Goal: Task Accomplishment & Management: Manage account settings

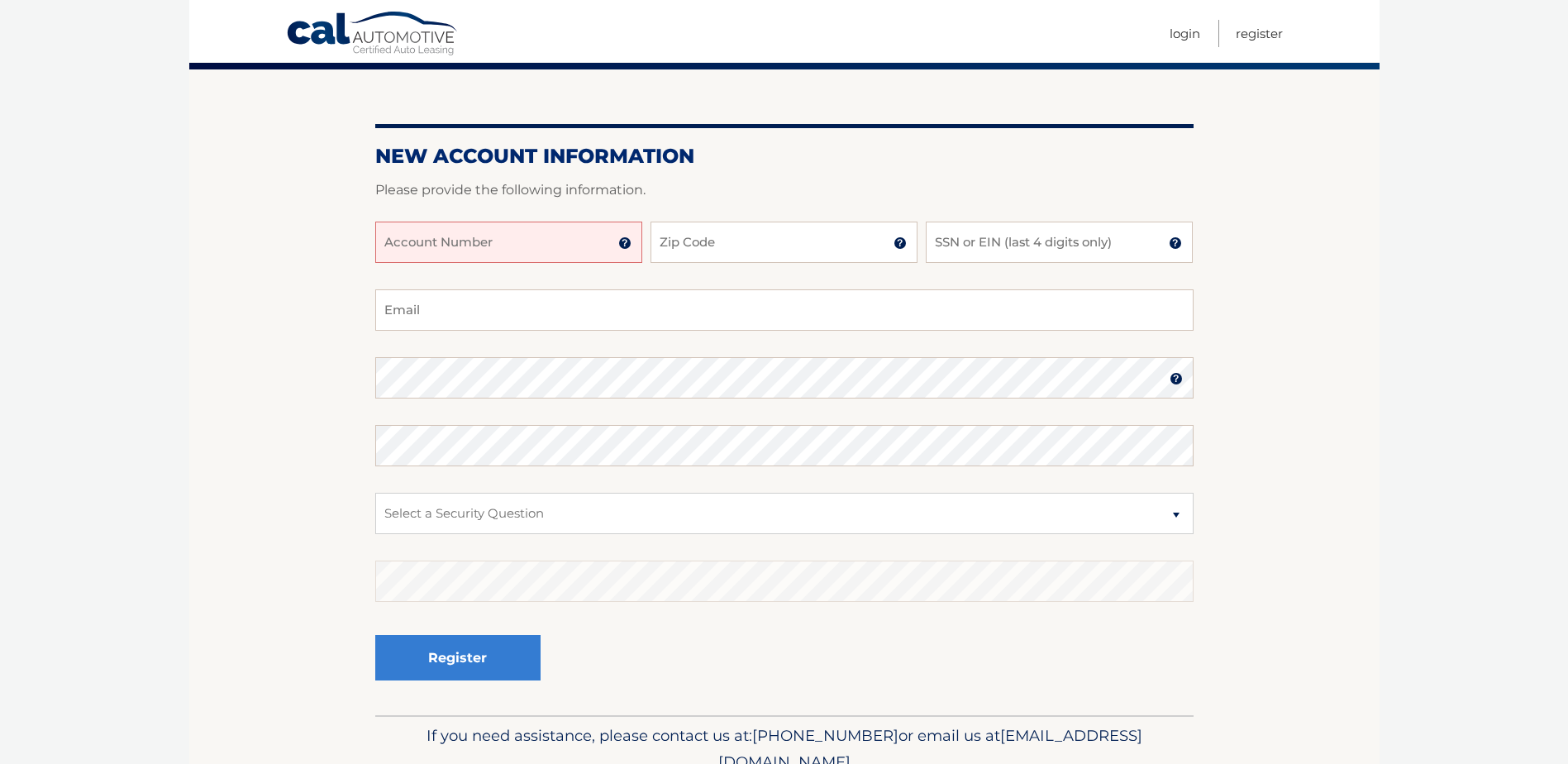
scroll to position [165, 0]
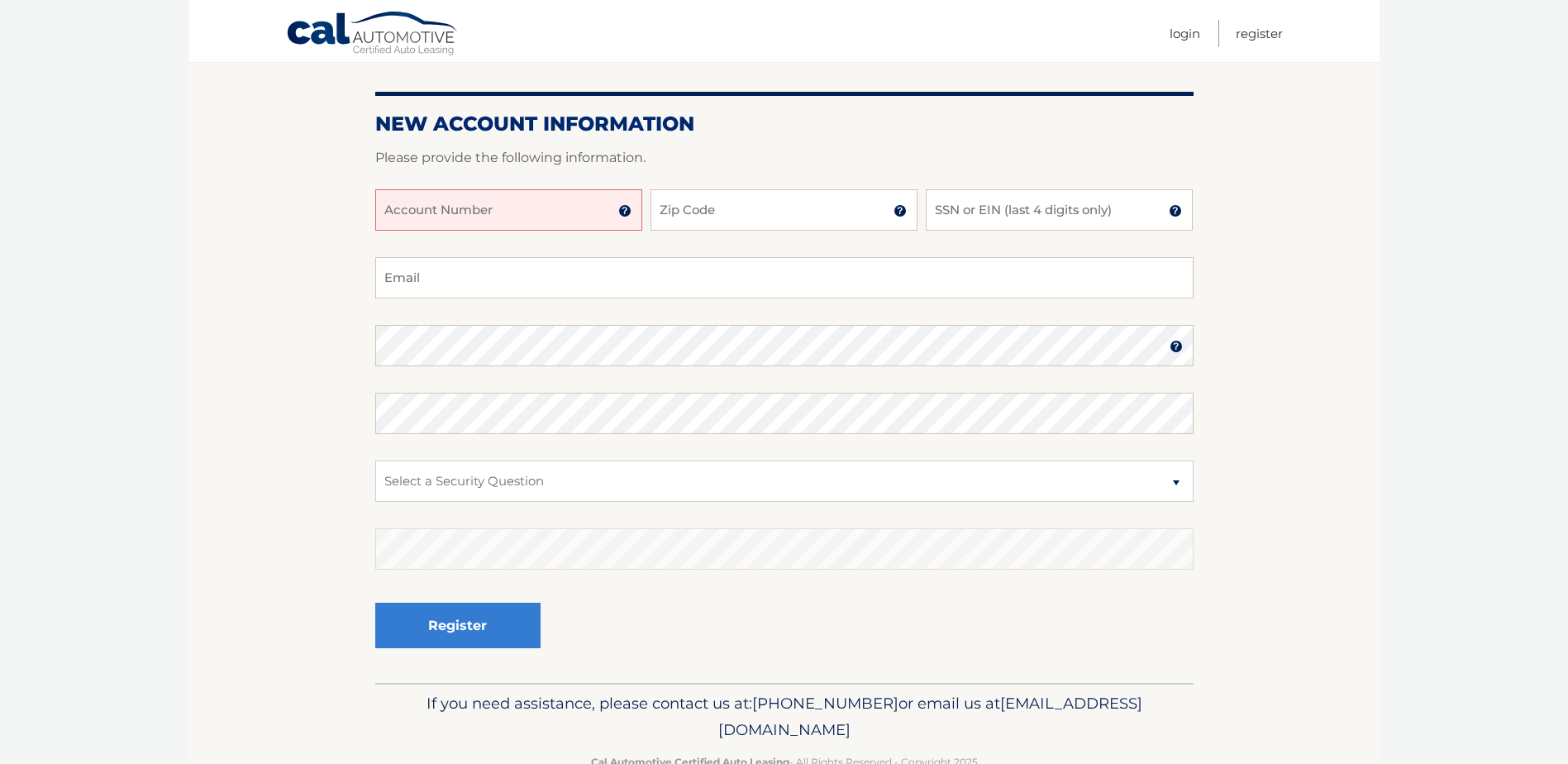
click at [482, 209] on input "Account Number" at bounding box center [508, 209] width 267 height 41
paste input "44455996297"
type input "44455996297"
drag, startPoint x: 526, startPoint y: 213, endPoint x: 509, endPoint y: 175, distance: 41.6
click at [509, 175] on div at bounding box center [784, 179] width 818 height 20
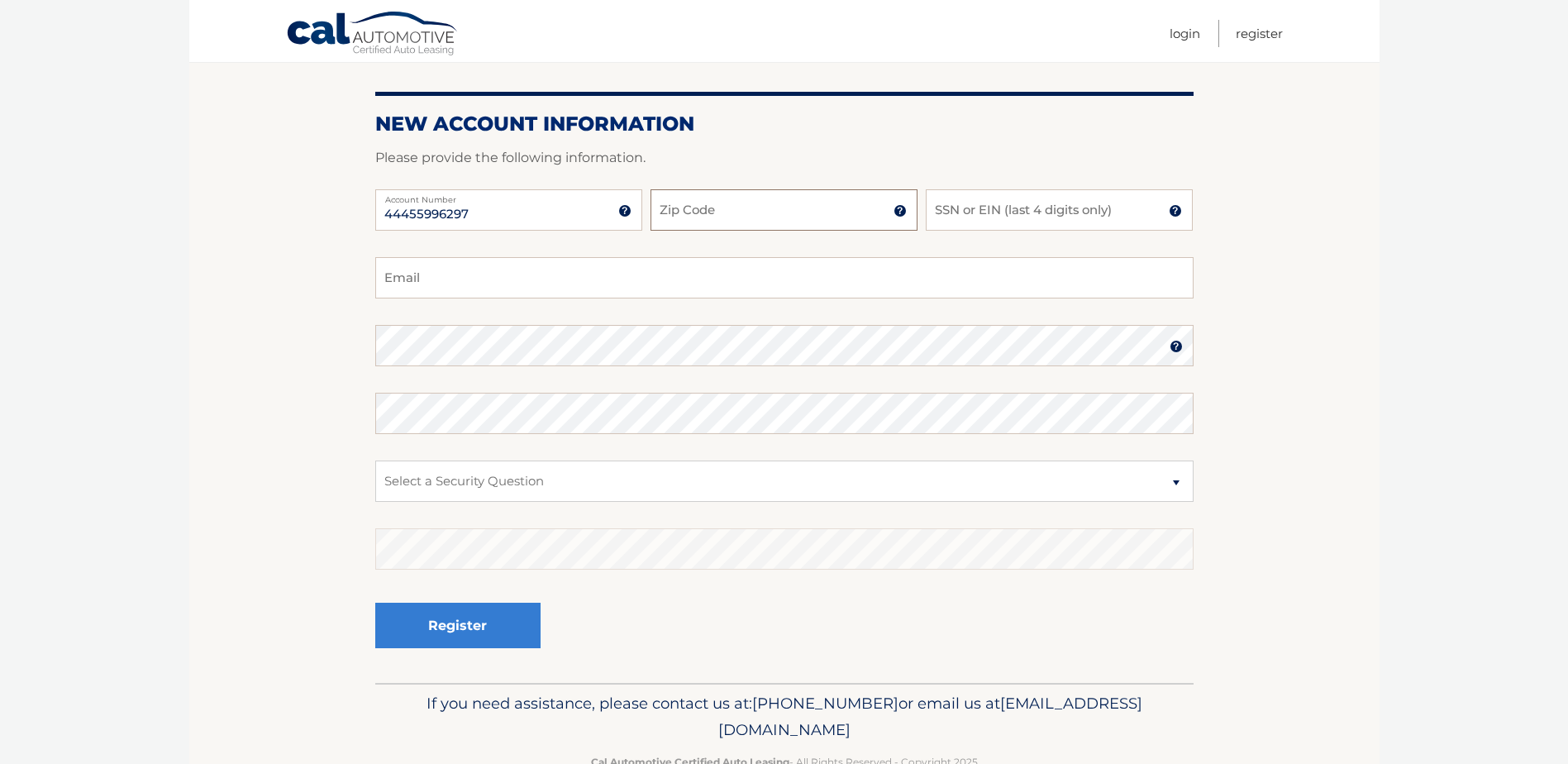
click at [696, 211] on input "Zip Code" at bounding box center [784, 209] width 267 height 41
type input "16313"
click at [1105, 214] on input "SSN or EIN (last 4 digits only)" at bounding box center [1059, 209] width 267 height 41
type input "9147"
click at [420, 285] on input "Email" at bounding box center [784, 277] width 818 height 41
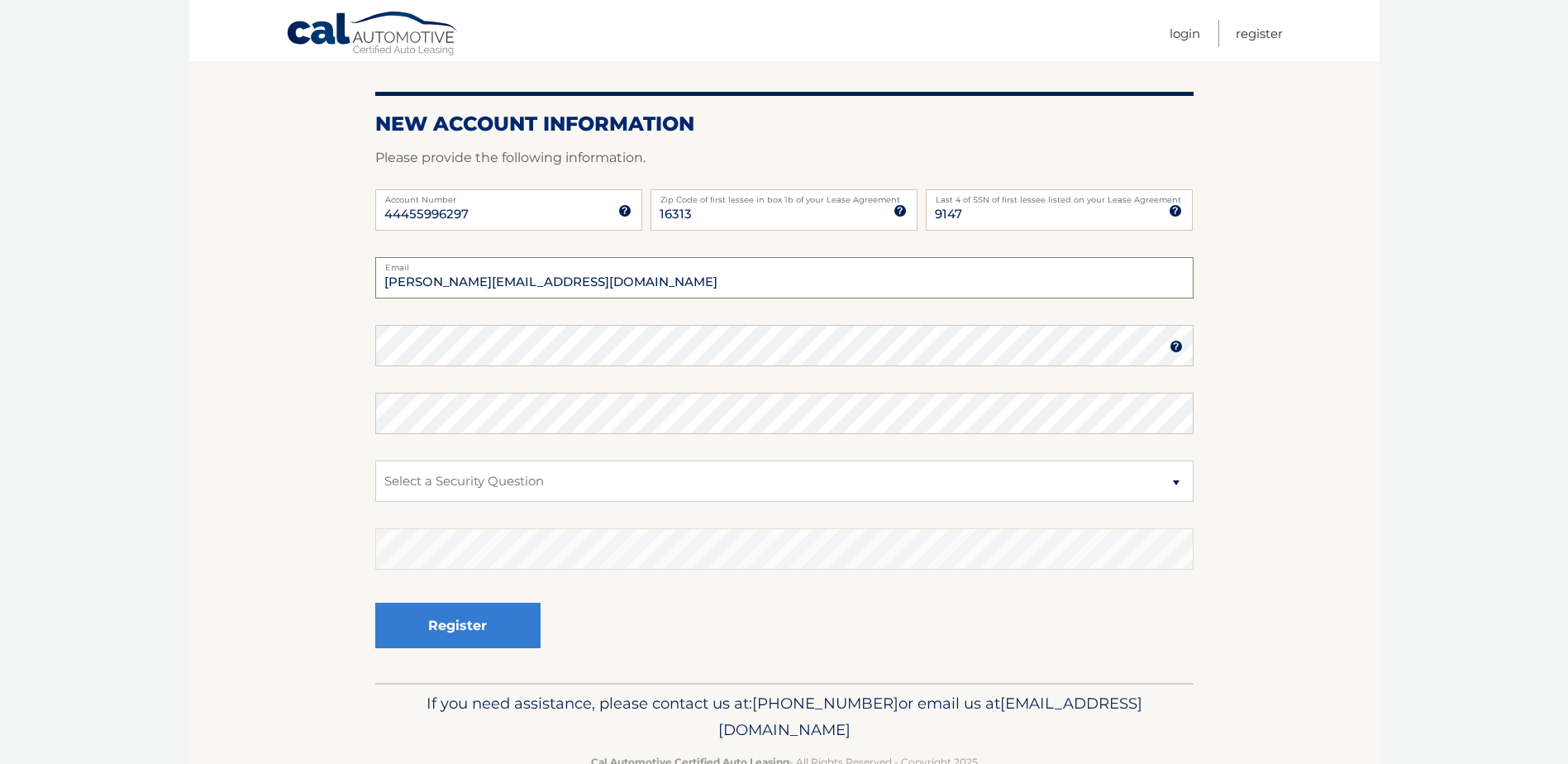
type input "wright.logan2369@gmail.com"
click at [304, 285] on section "New Account Information Please provide the following information. 44455996297 A…" at bounding box center [784, 359] width 1190 height 645
click at [642, 490] on select "Select a Security Question What was the name of your elementary school? What is…" at bounding box center [784, 480] width 818 height 41
select select "2"
click at [375, 460] on select "Select a Security Question What was the name of your elementary school? What is…" at bounding box center [784, 480] width 818 height 41
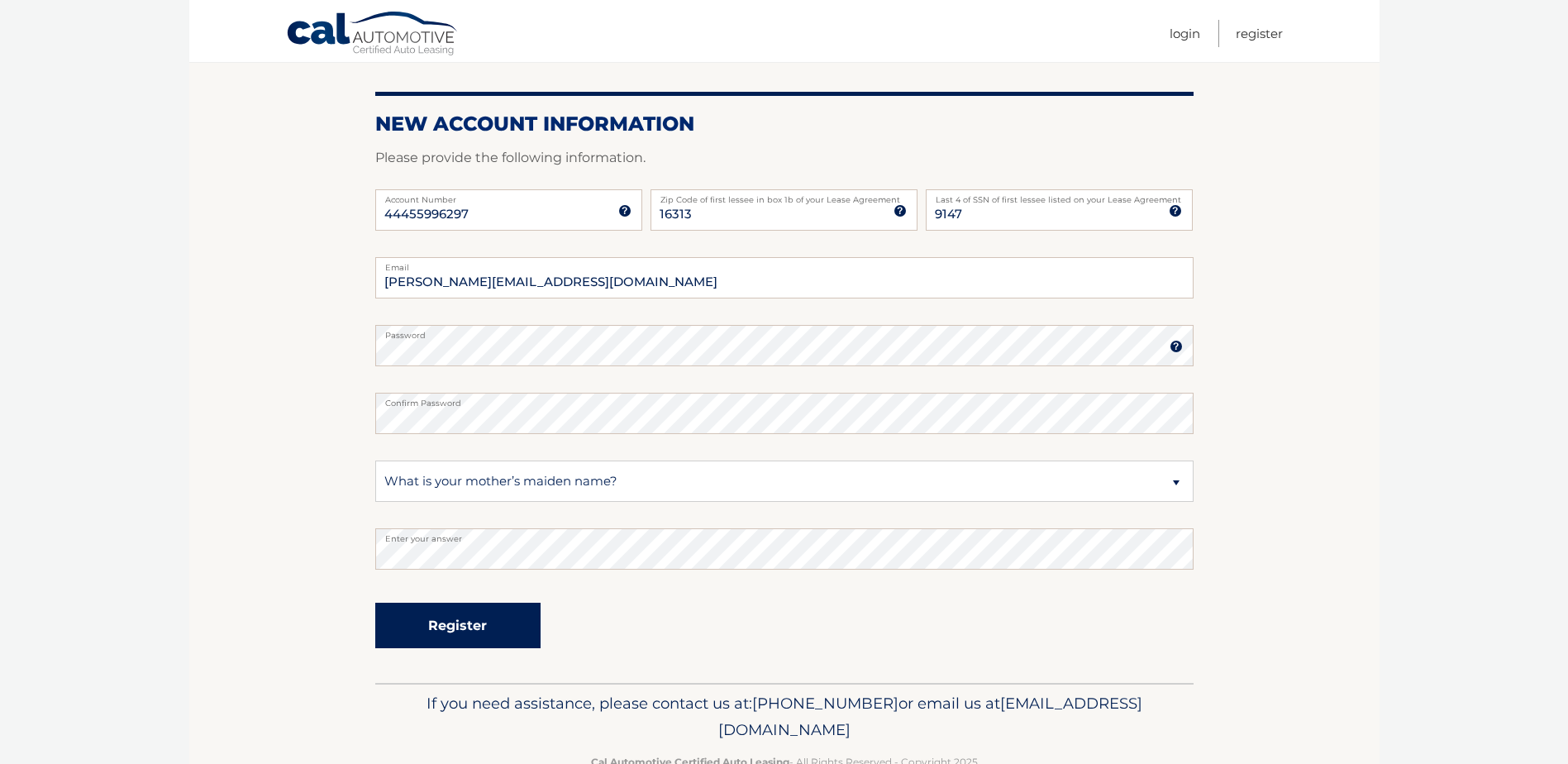
click at [456, 619] on button "Register" at bounding box center [457, 624] width 165 height 45
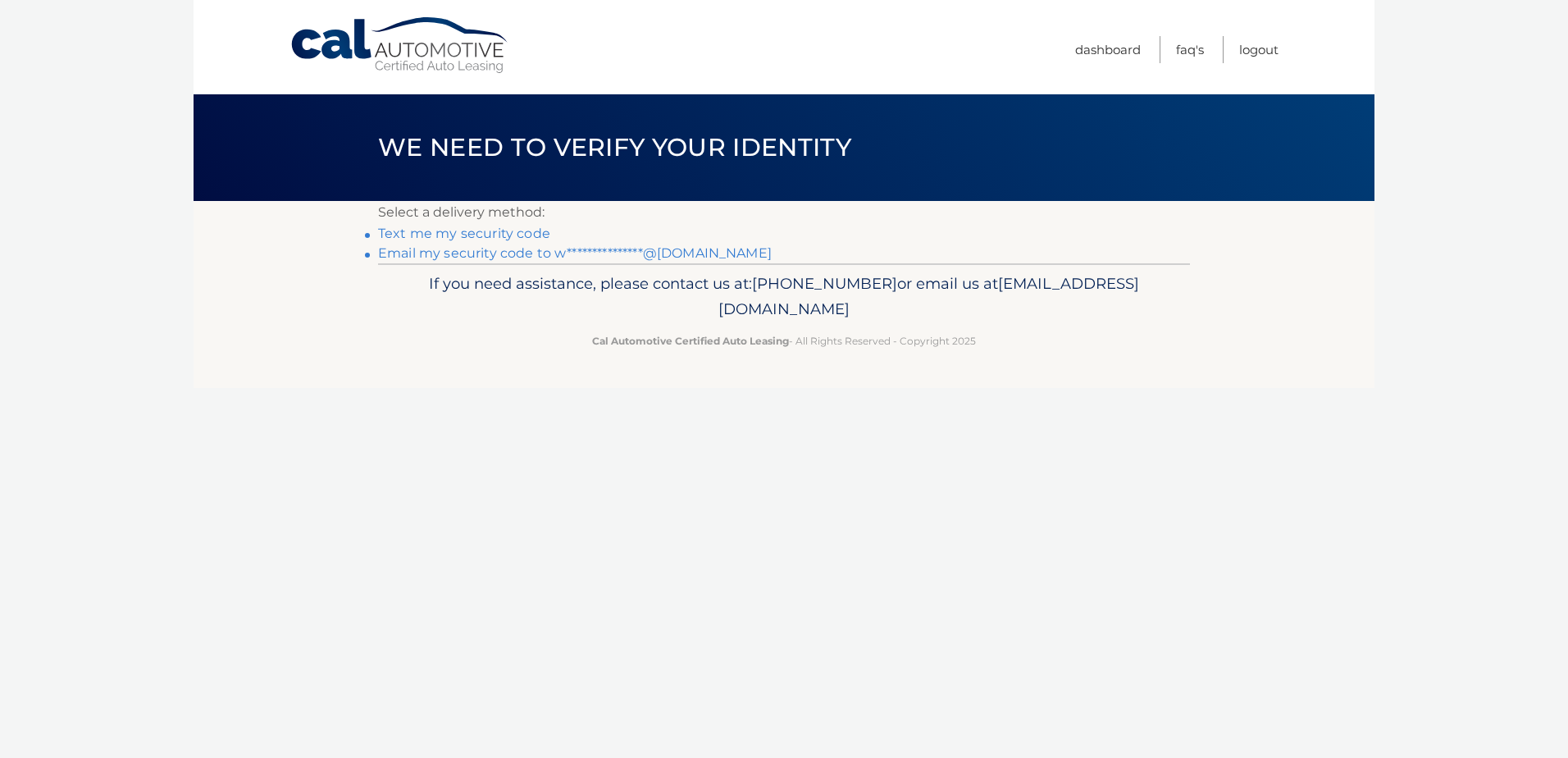
click at [461, 231] on link "Text me my security code" at bounding box center [463, 233] width 172 height 15
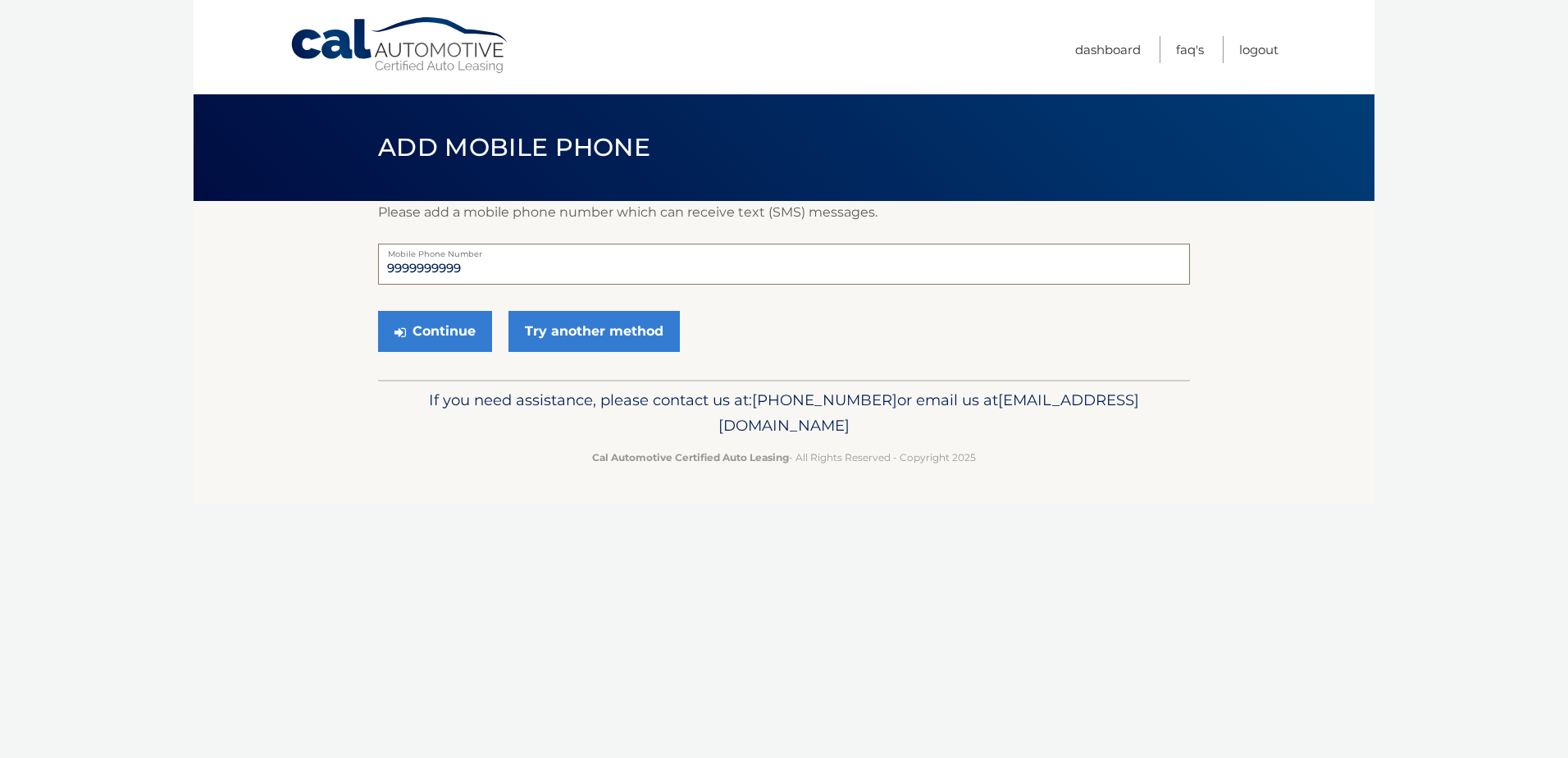
drag, startPoint x: 497, startPoint y: 265, endPoint x: 258, endPoint y: 256, distance: 239.2
click at [258, 256] on section "Please add a mobile phone number which can receive text (SMS) messages. 9999999…" at bounding box center [783, 290] width 1181 height 179
type input "8147792438"
click at [469, 334] on button "Continue" at bounding box center [435, 331] width 114 height 41
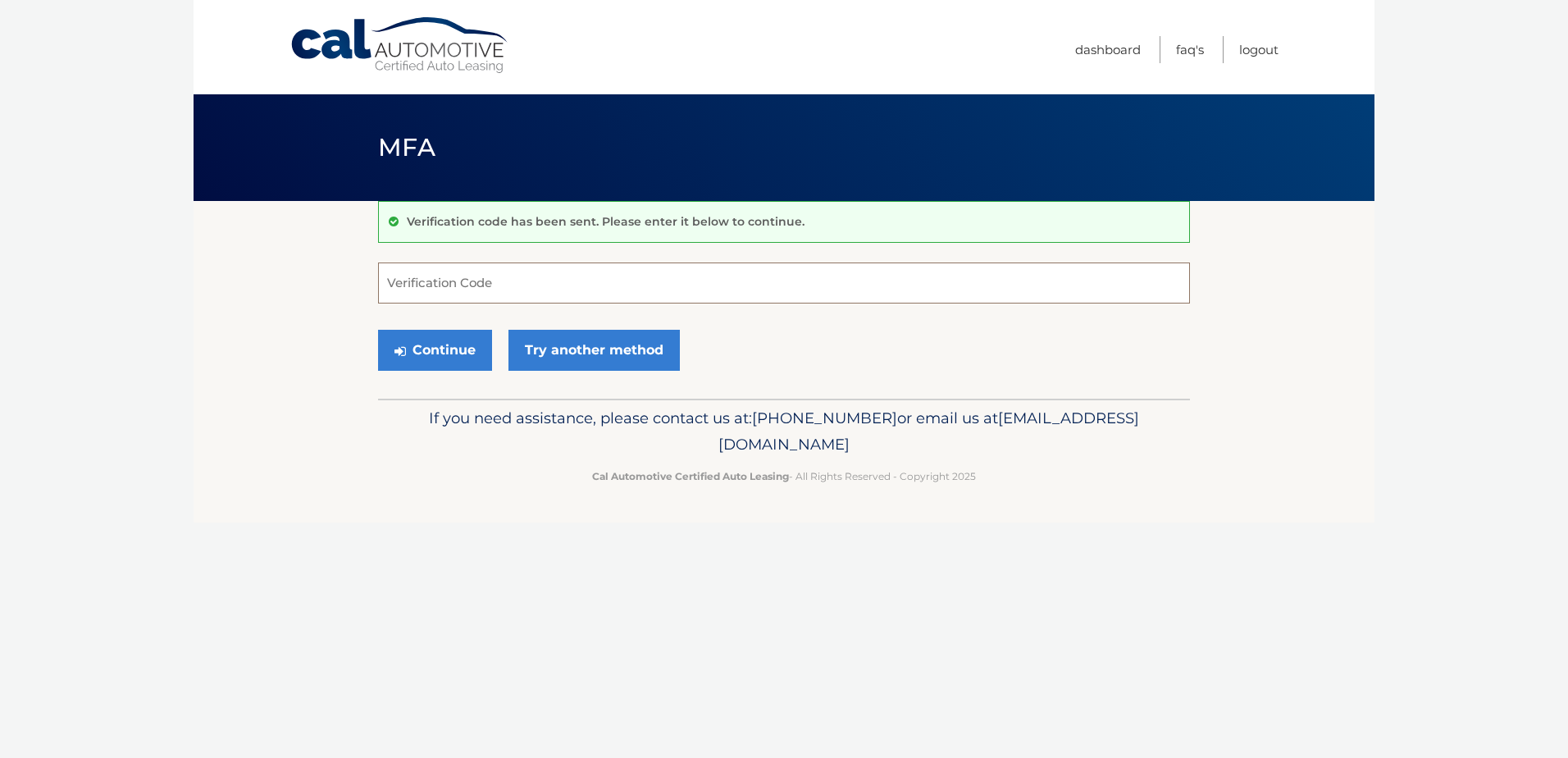
click at [429, 293] on input "Verification Code" at bounding box center [783, 282] width 812 height 41
type input "484472"
click at [461, 353] on button "Continue" at bounding box center [435, 350] width 114 height 41
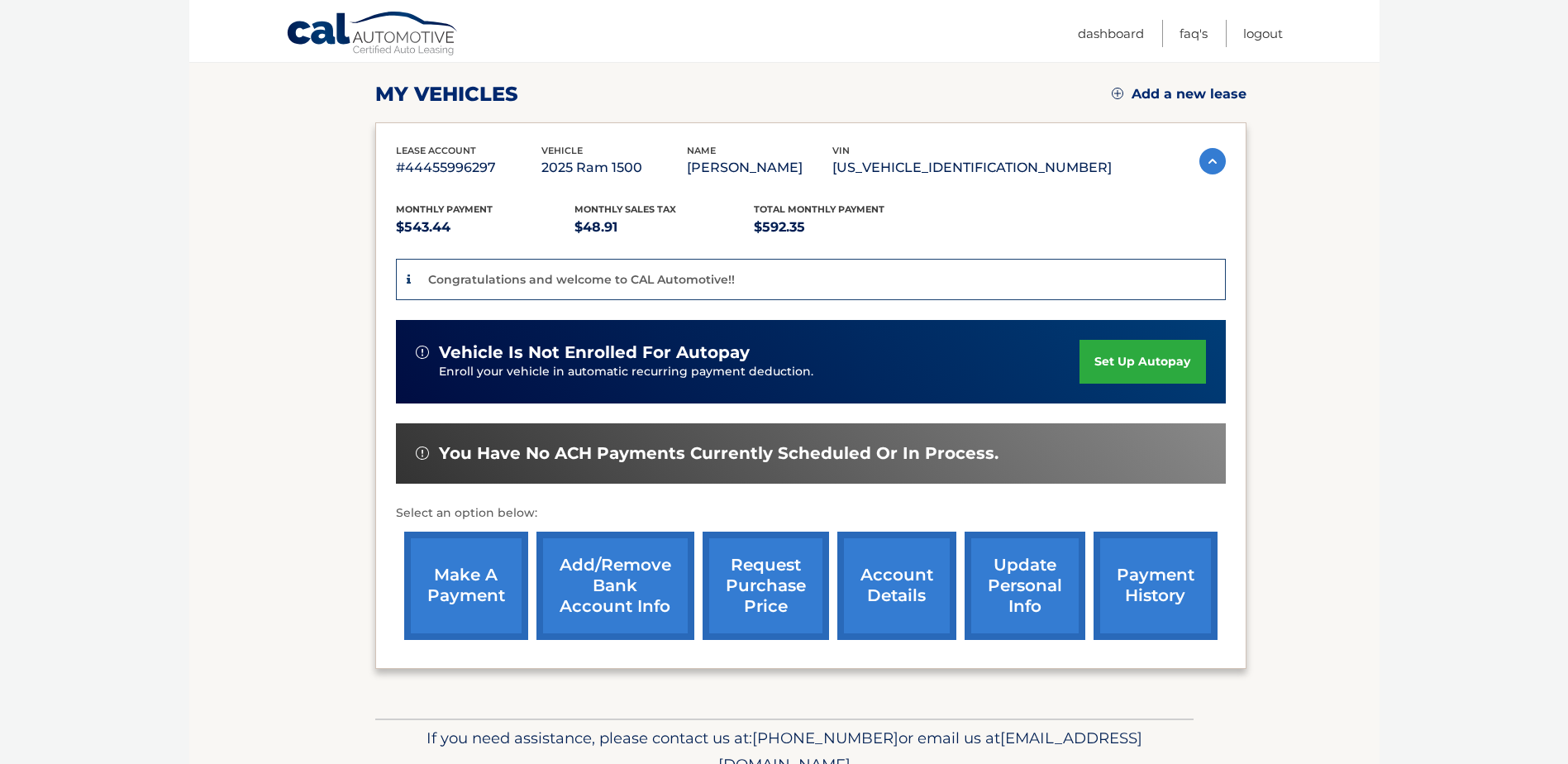
scroll to position [248, 0]
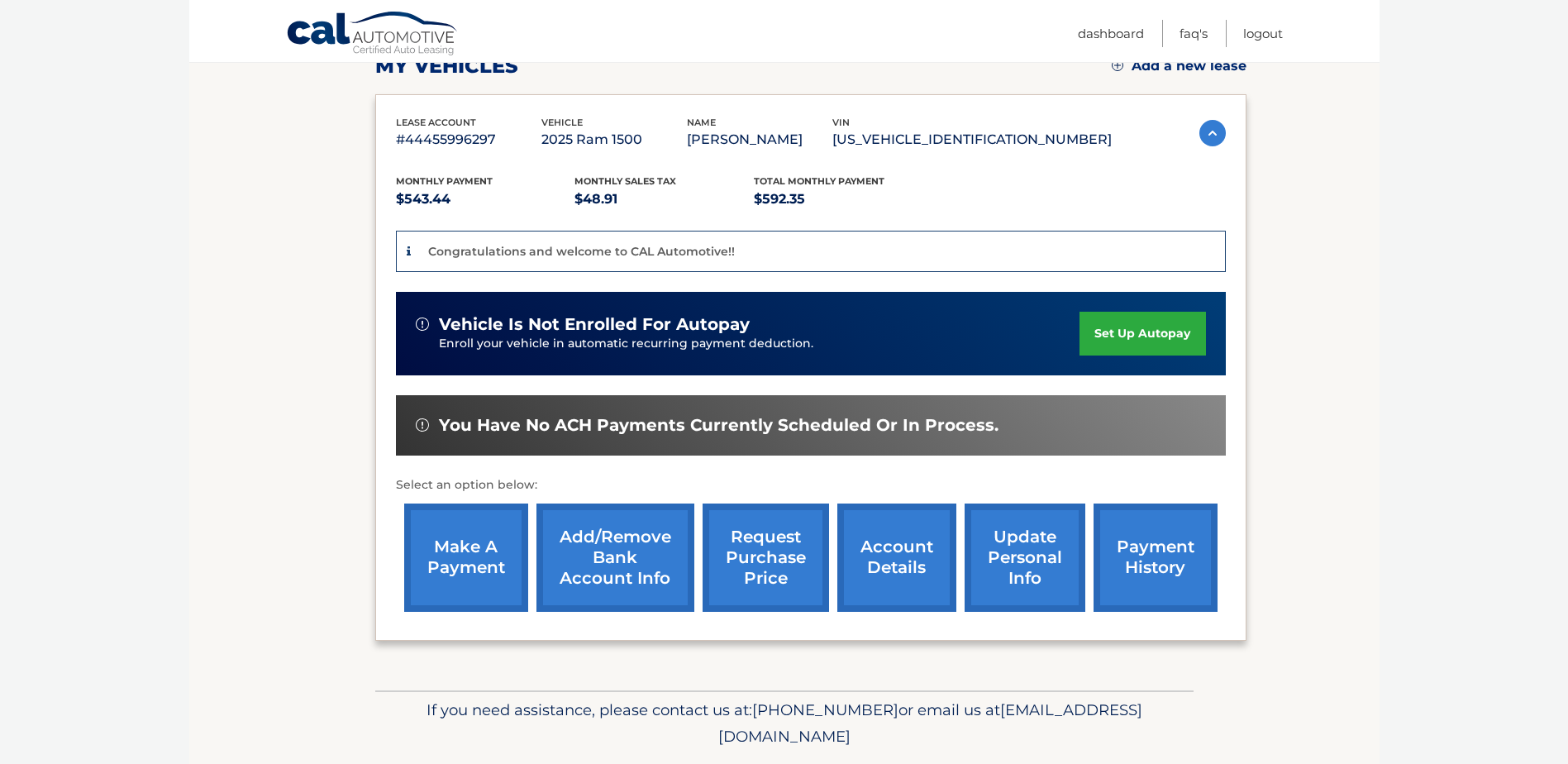
click at [1134, 328] on link "set up autopay" at bounding box center [1142, 334] width 126 height 44
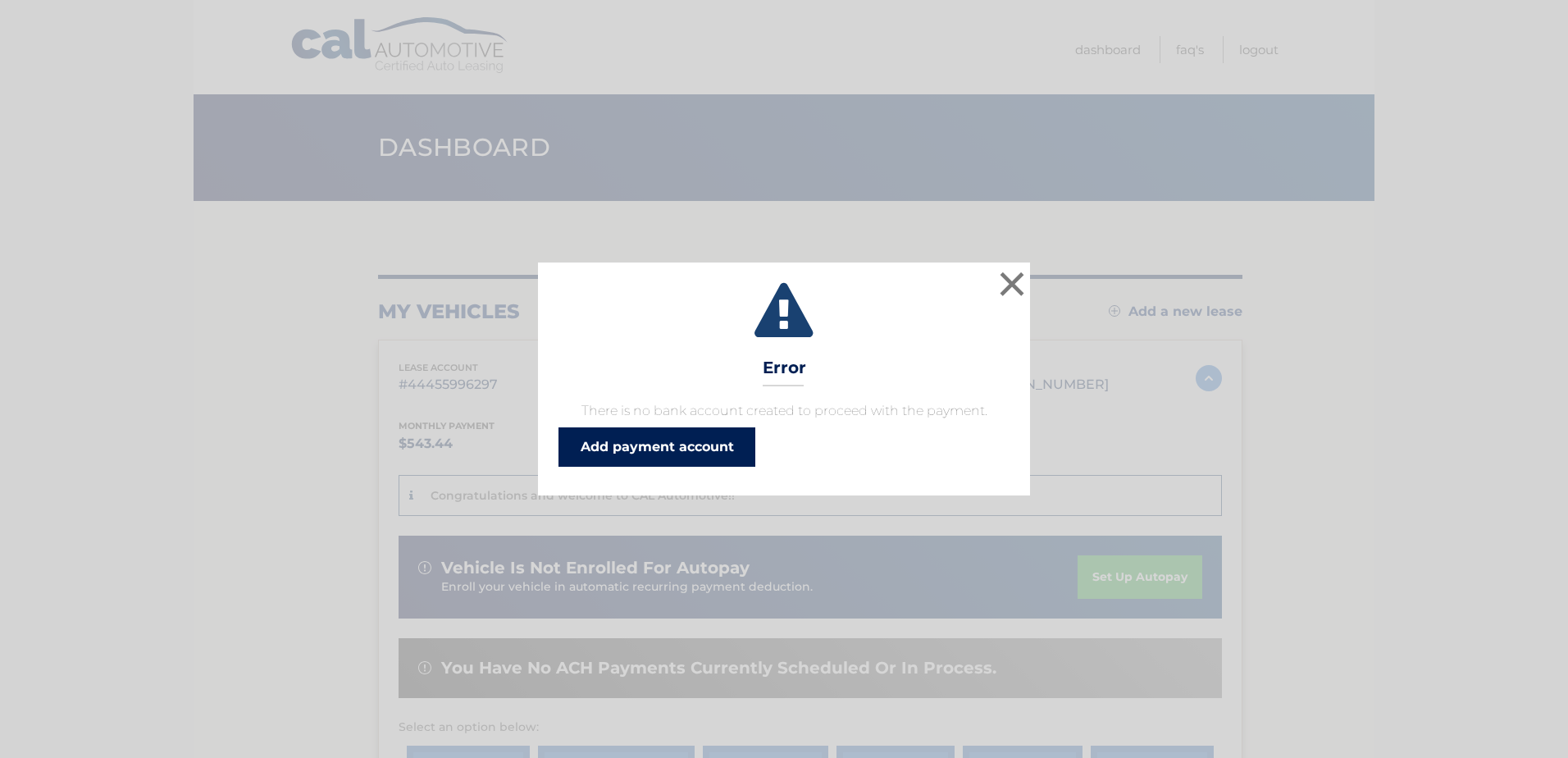
click at [667, 451] on link "Add payment account" at bounding box center [657, 446] width 197 height 39
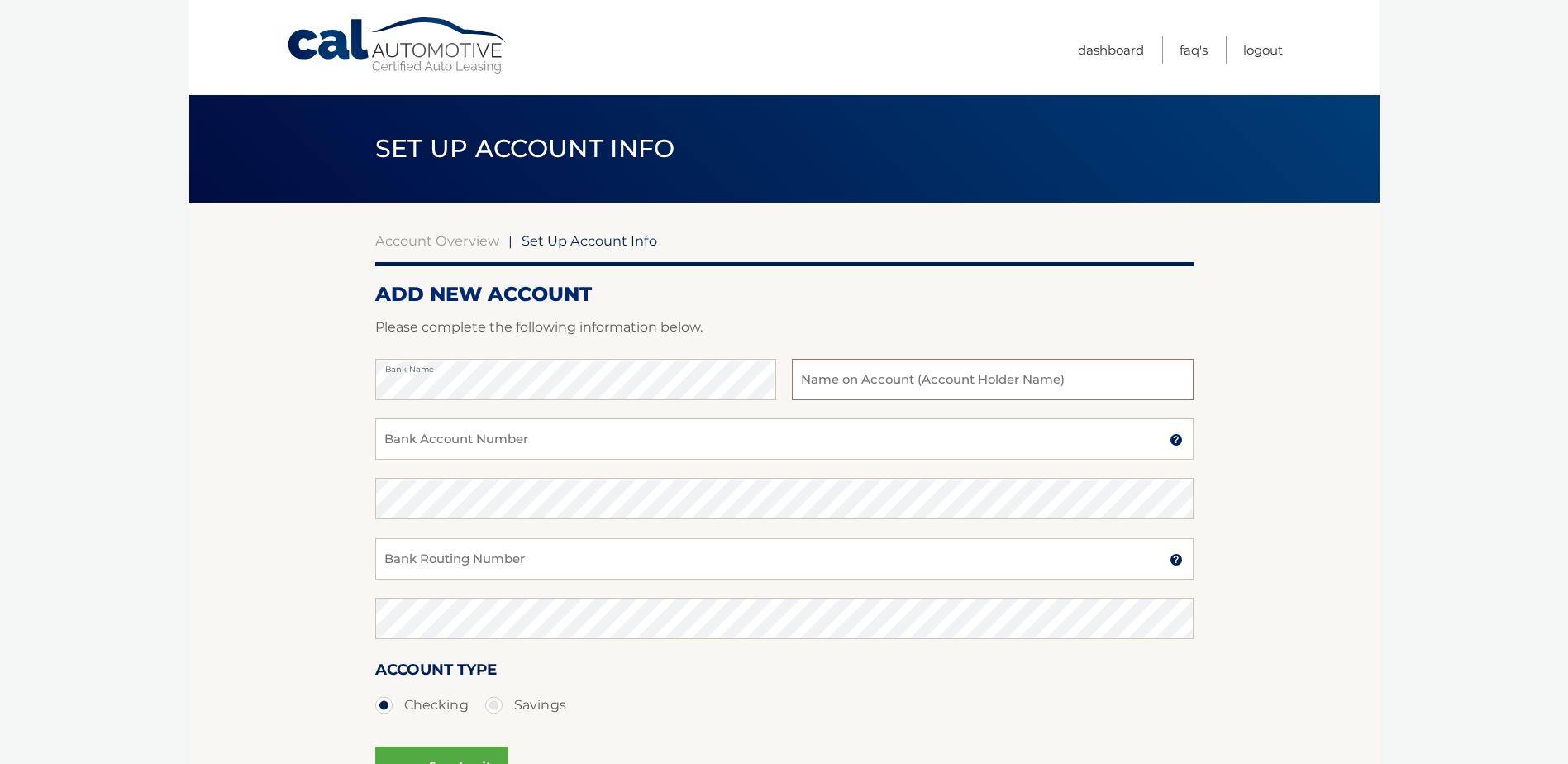
click at [985, 376] on input "text" at bounding box center [993, 379] width 401 height 41
type input "Logan Wright"
click at [590, 446] on input "Bank Account Number" at bounding box center [784, 438] width 818 height 41
type input "1166086726"
click at [478, 568] on input "Bank Routing Number" at bounding box center [784, 558] width 818 height 41
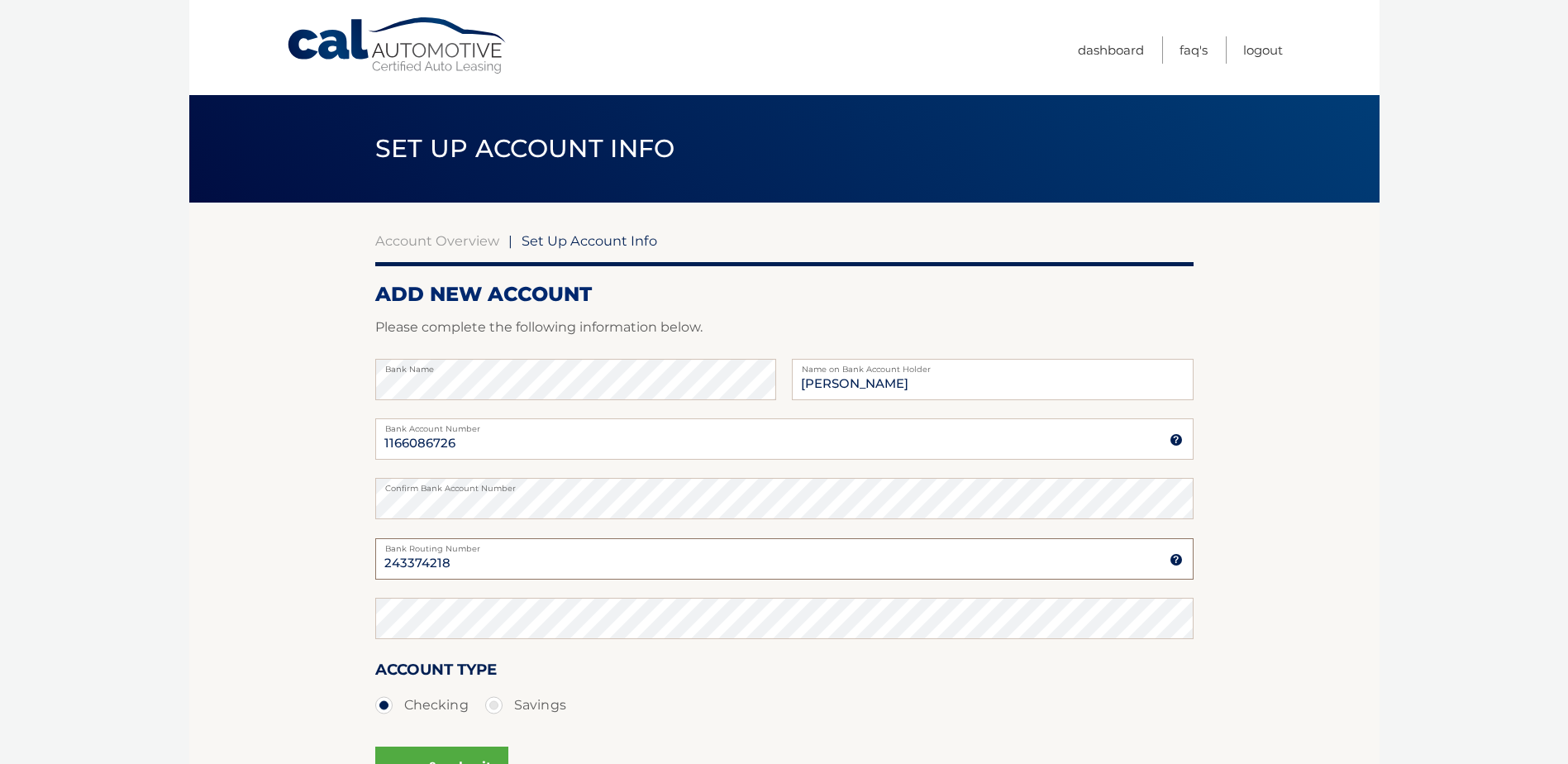
type input "243374218"
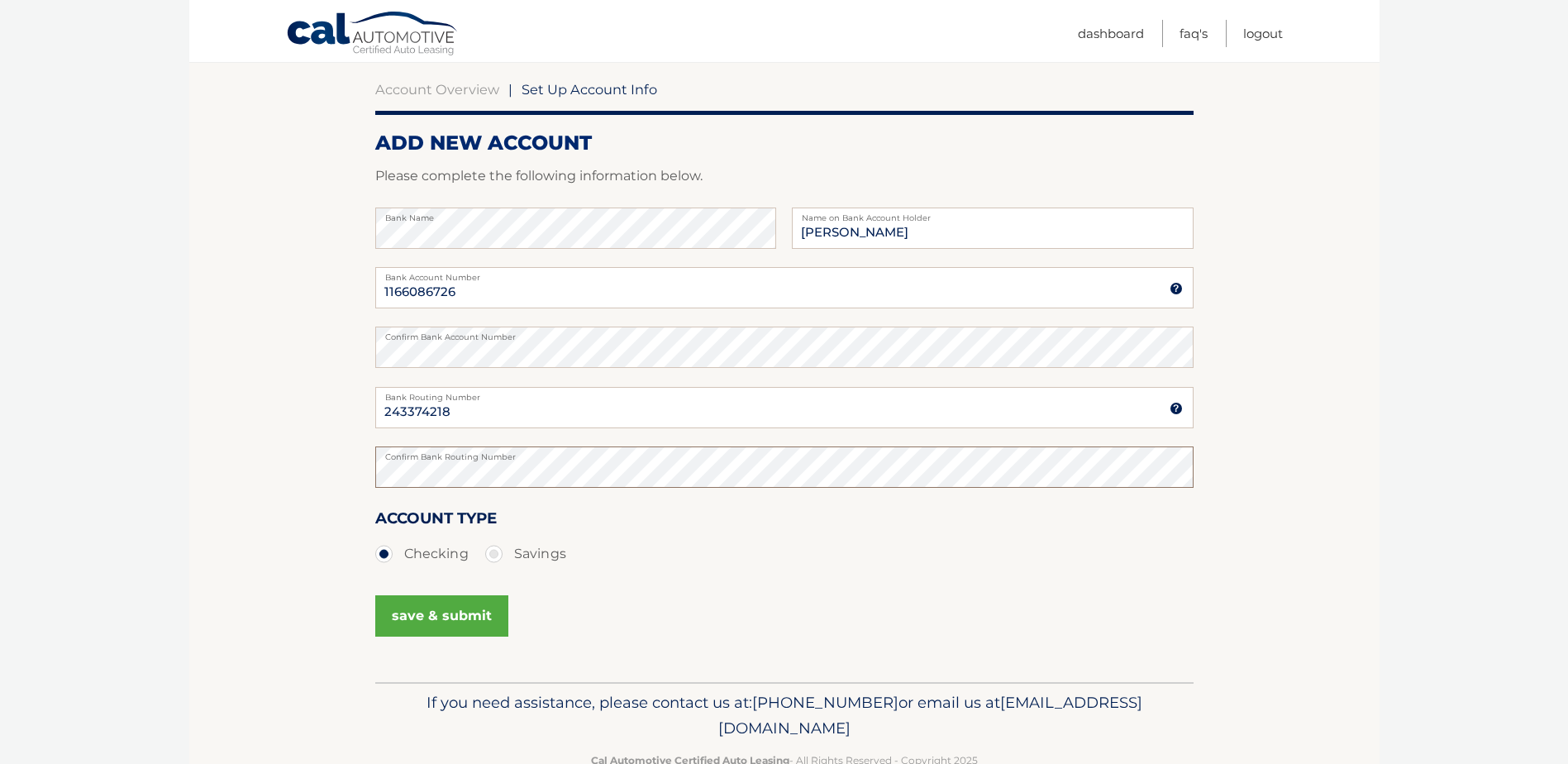
scroll to position [165, 0]
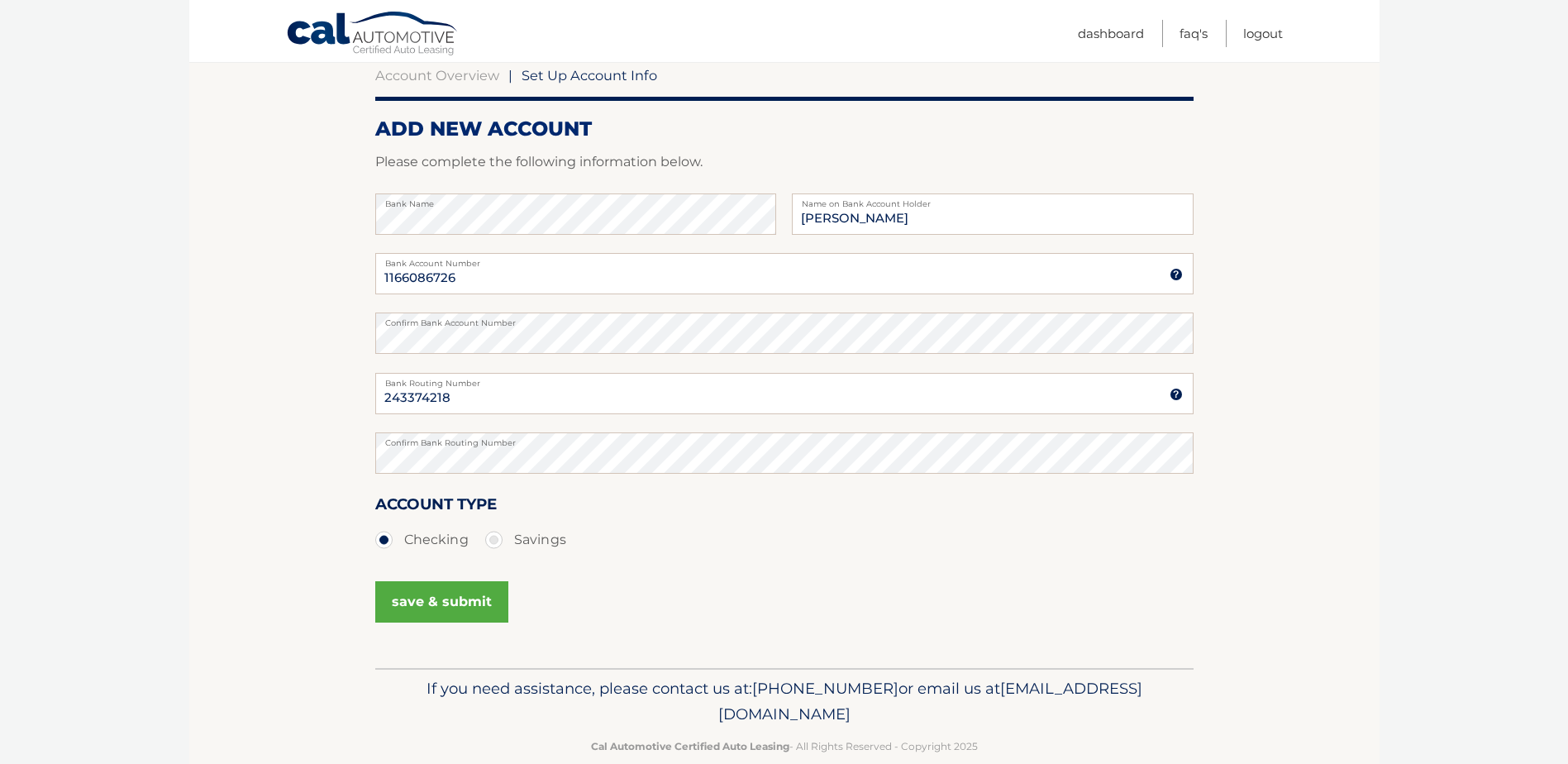
click at [459, 613] on button "save & submit" at bounding box center [441, 601] width 133 height 41
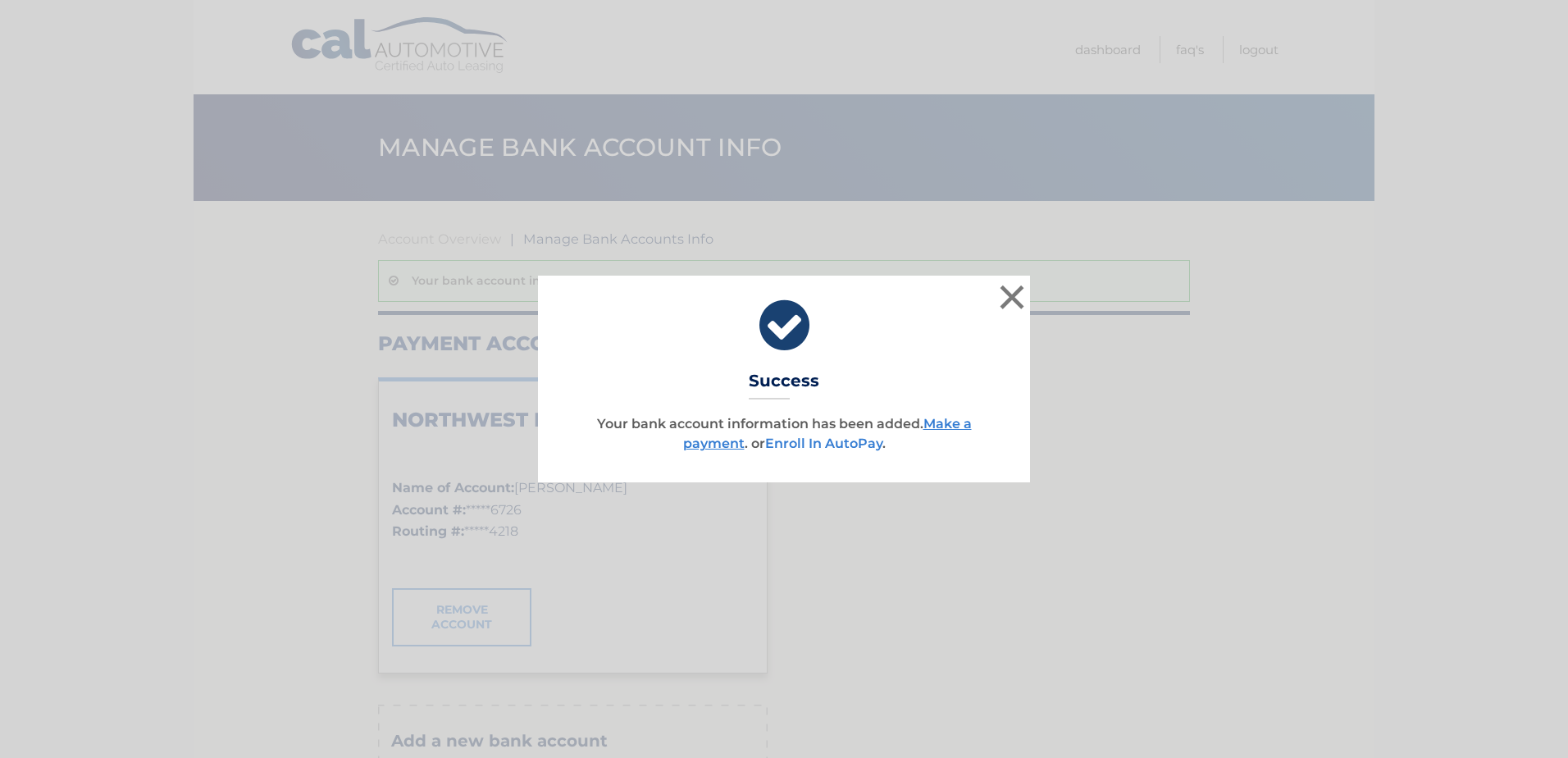
click at [833, 442] on link "Enroll In AutoPay" at bounding box center [823, 443] width 117 height 15
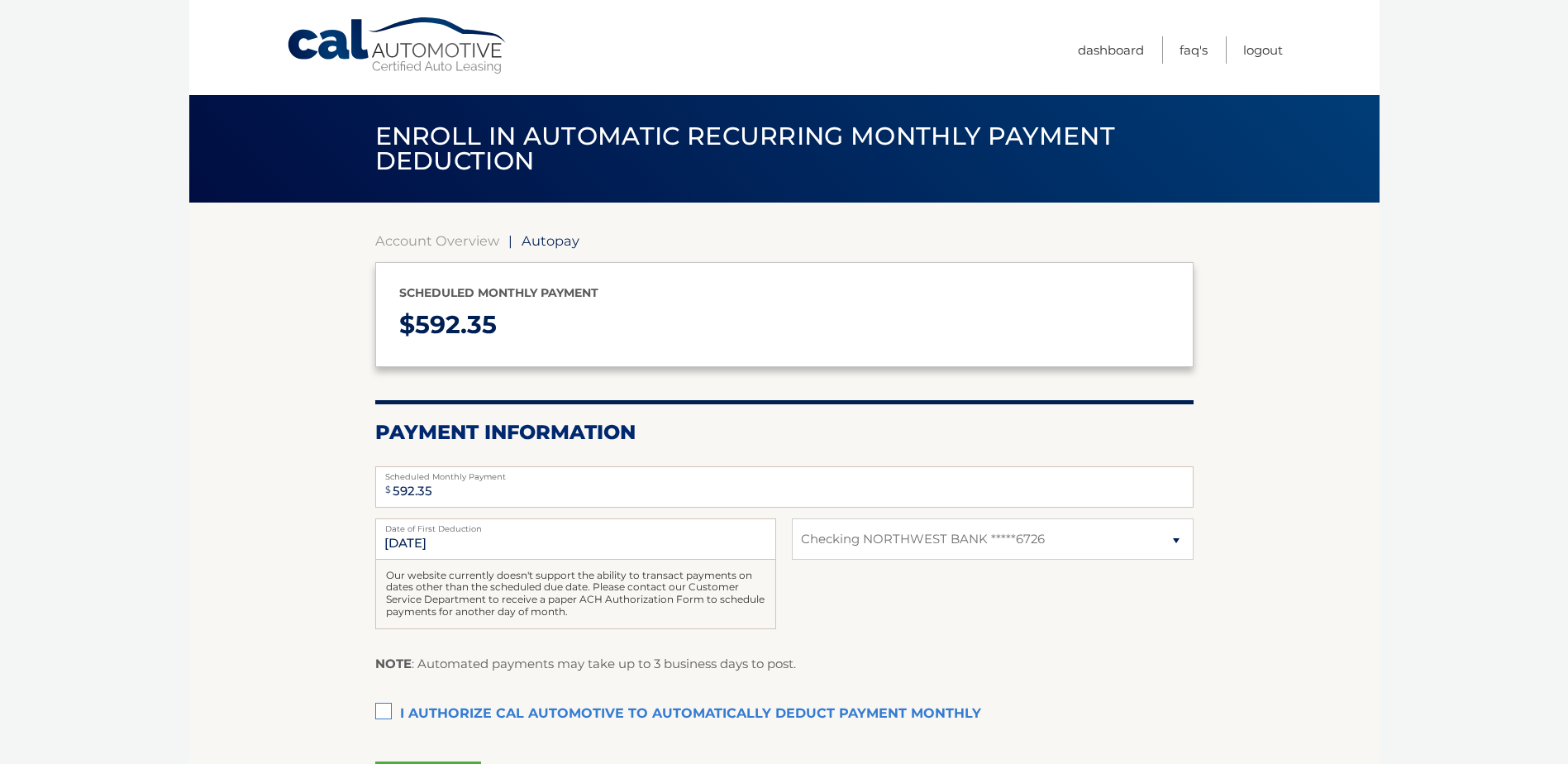
select select "NzI3MWU2NTUtZTFhNy00Njg5LWIxZDktYWRkNGQ5NTViNmZl"
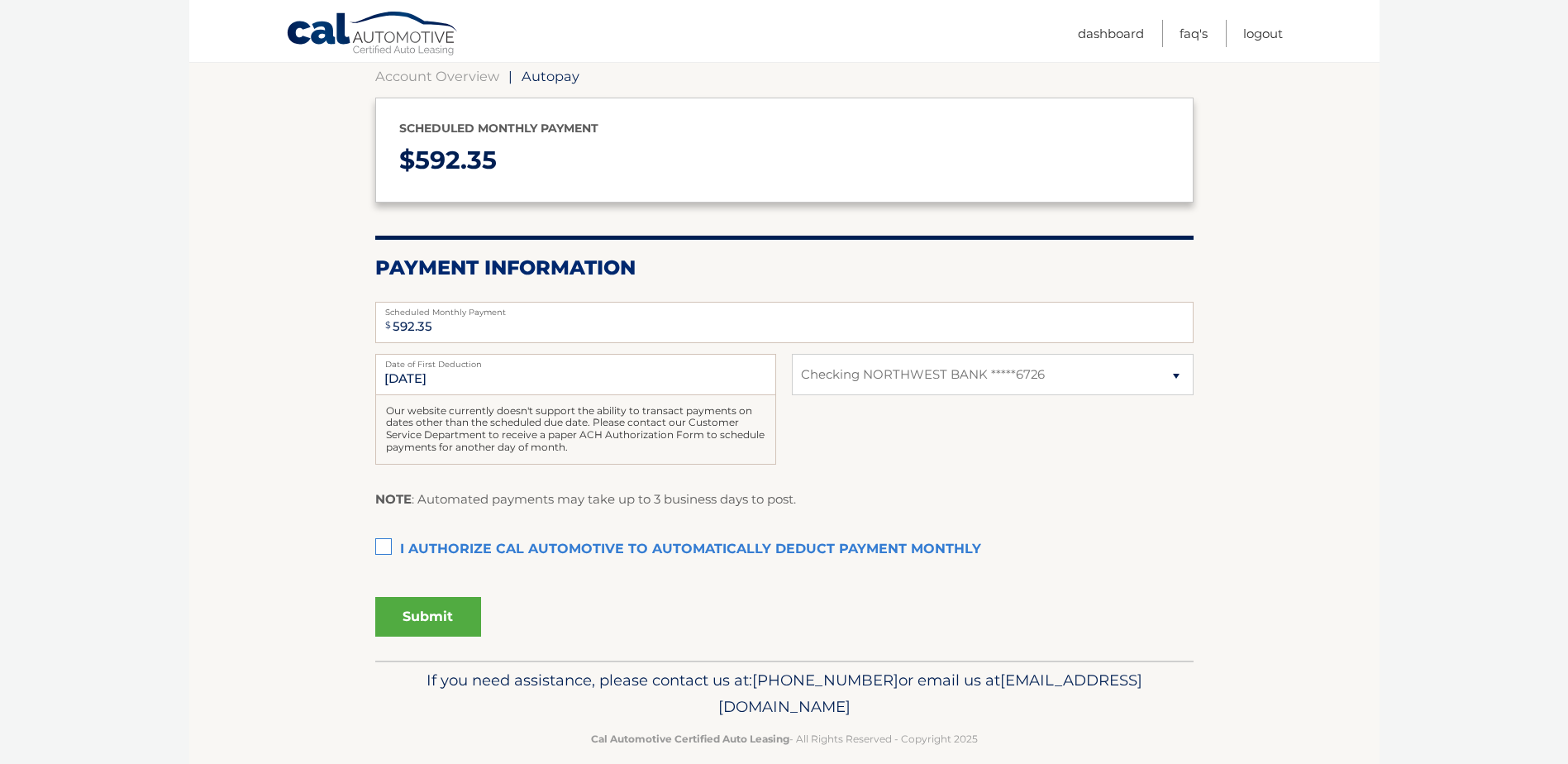
scroll to position [165, 0]
click at [483, 380] on input "9/12/2025" at bounding box center [575, 373] width 401 height 41
click at [408, 376] on input "9/12/2025" at bounding box center [575, 373] width 401 height 41
click at [944, 453] on div "9/12/2025 Date of First Deduction Our website currently doesn't support the abi…" at bounding box center [784, 417] width 818 height 128
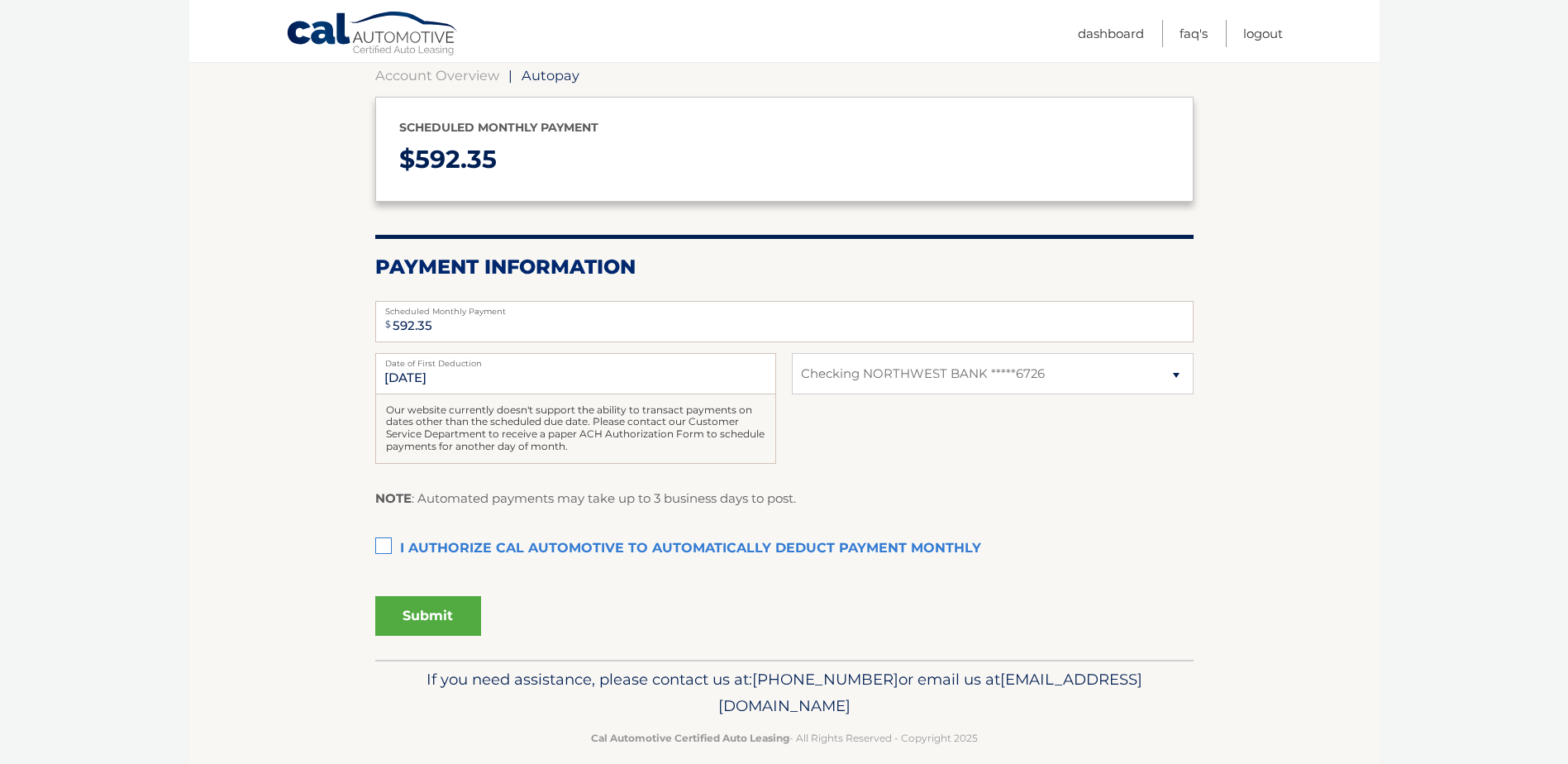
click at [535, 549] on label "I authorize cal automotive to automatically deduct payment monthly This checkbo…" at bounding box center [784, 548] width 818 height 33
click at [0, 0] on input "I authorize cal automotive to automatically deduct payment monthly This checkbo…" at bounding box center [0, 0] width 0 height 0
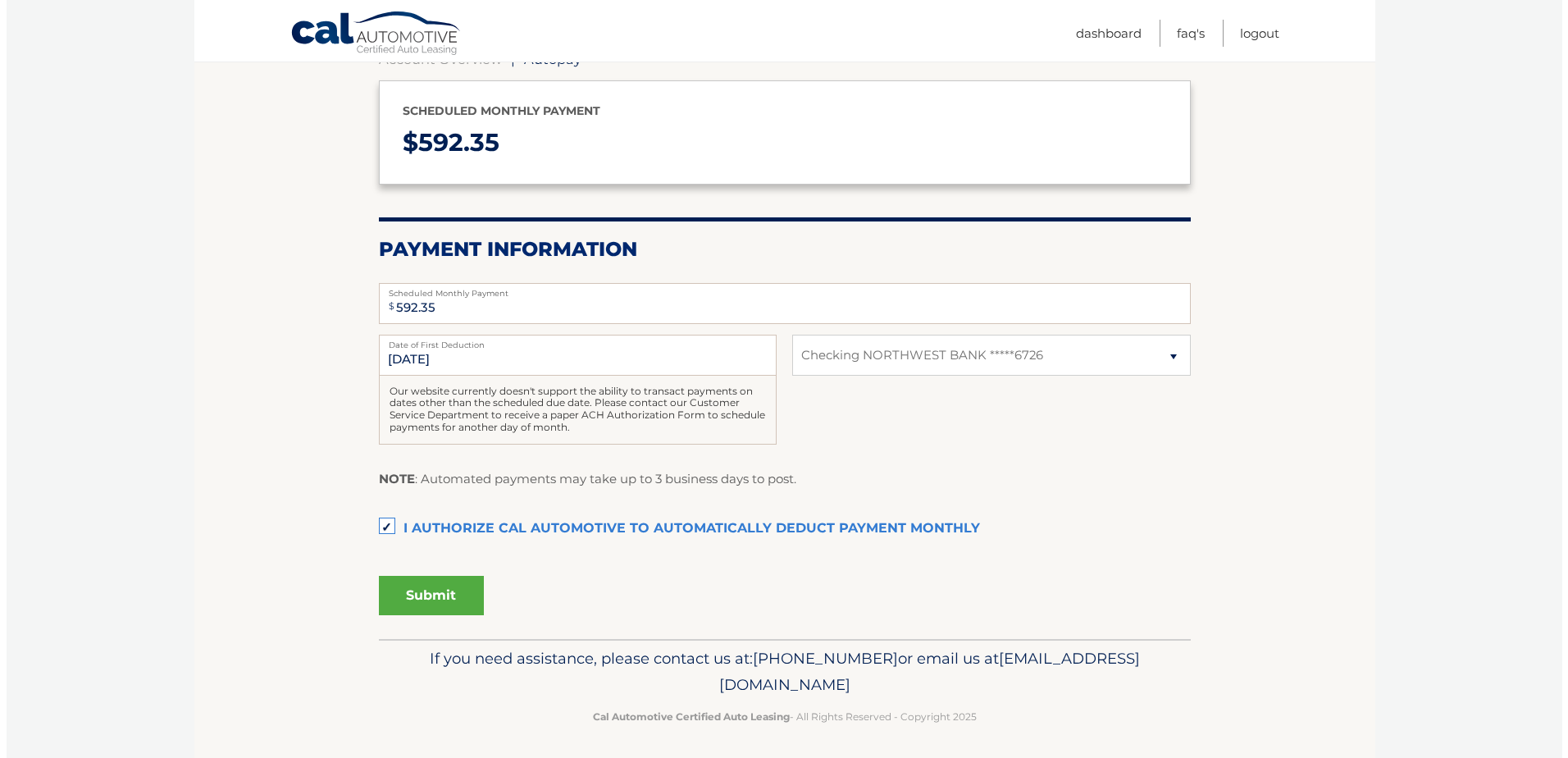
scroll to position [185, 0]
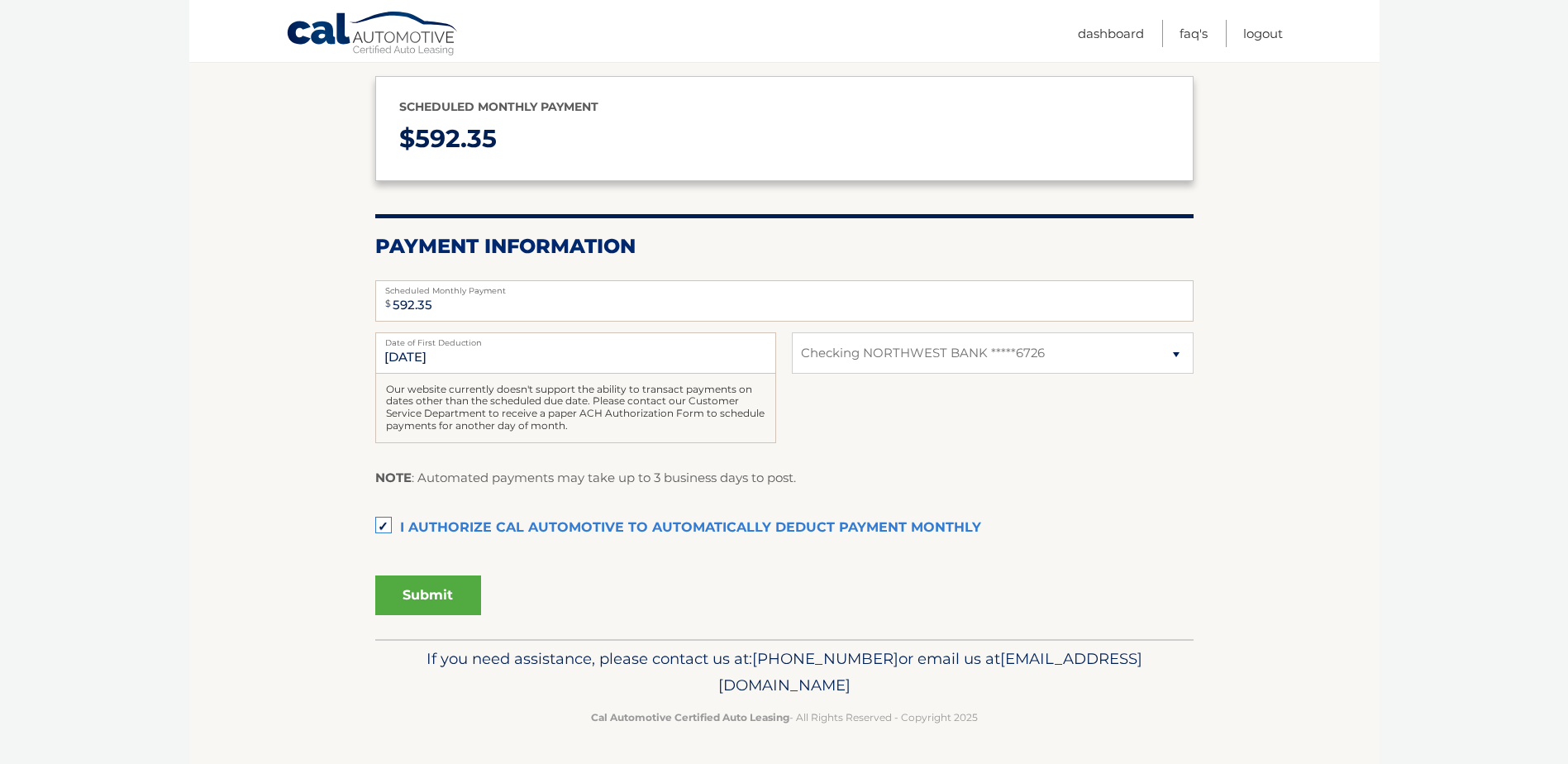
click at [437, 600] on button "Submit" at bounding box center [428, 594] width 105 height 39
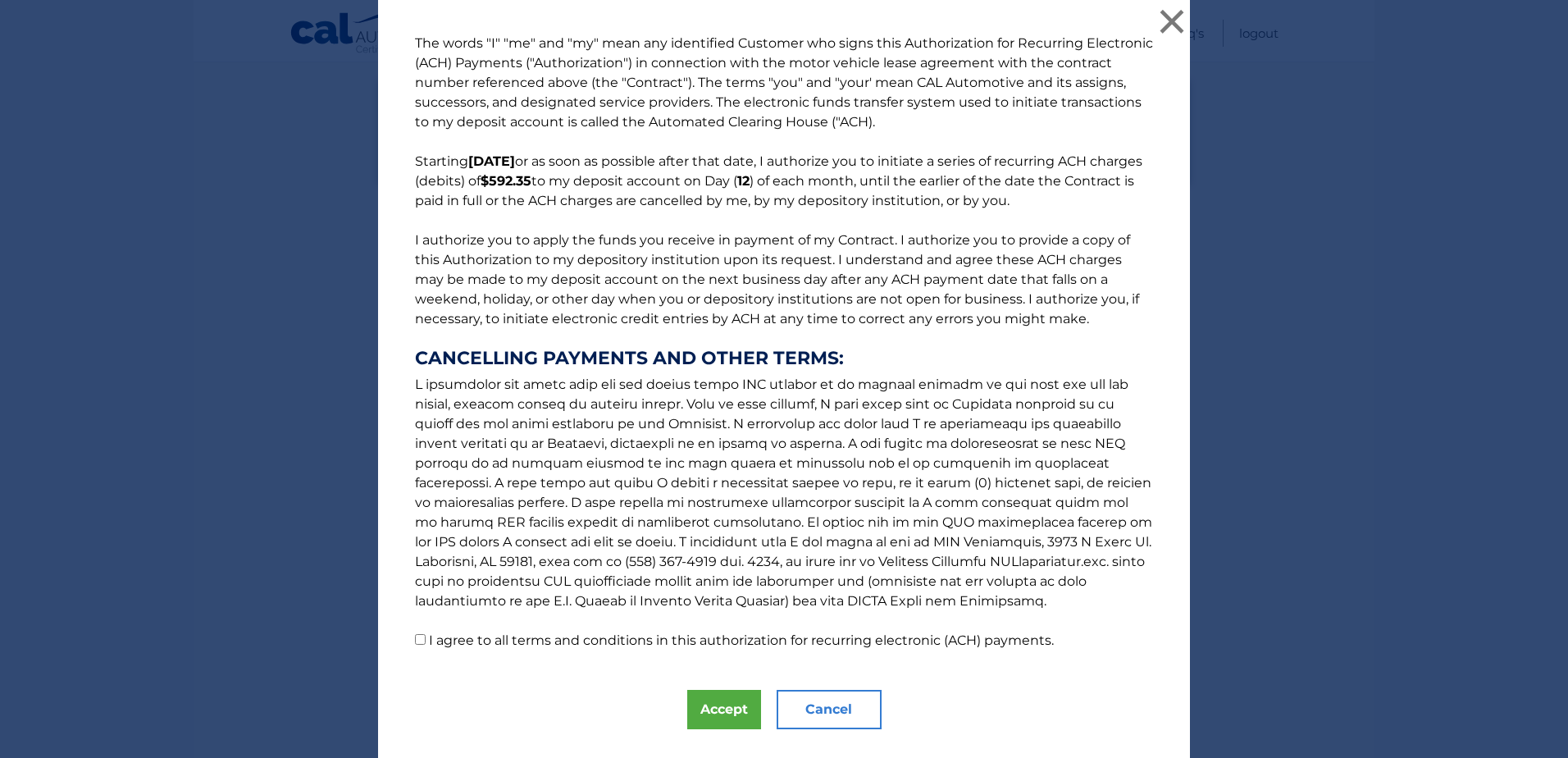
click at [418, 639] on input "I agree to all terms and conditions in this authorization for recurring electro…" at bounding box center [420, 638] width 10 height 10
checkbox input "true"
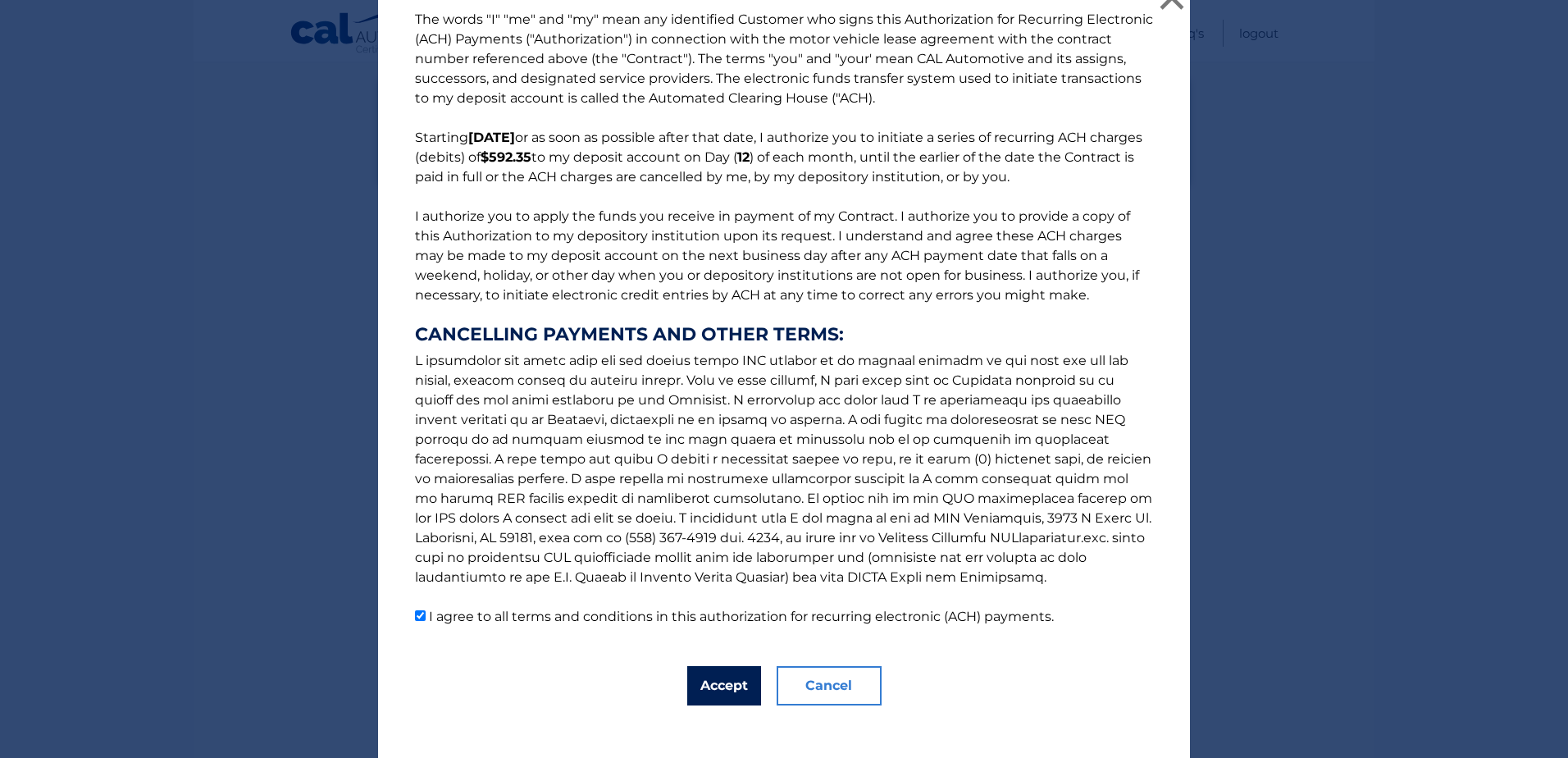
scroll to position [37, 0]
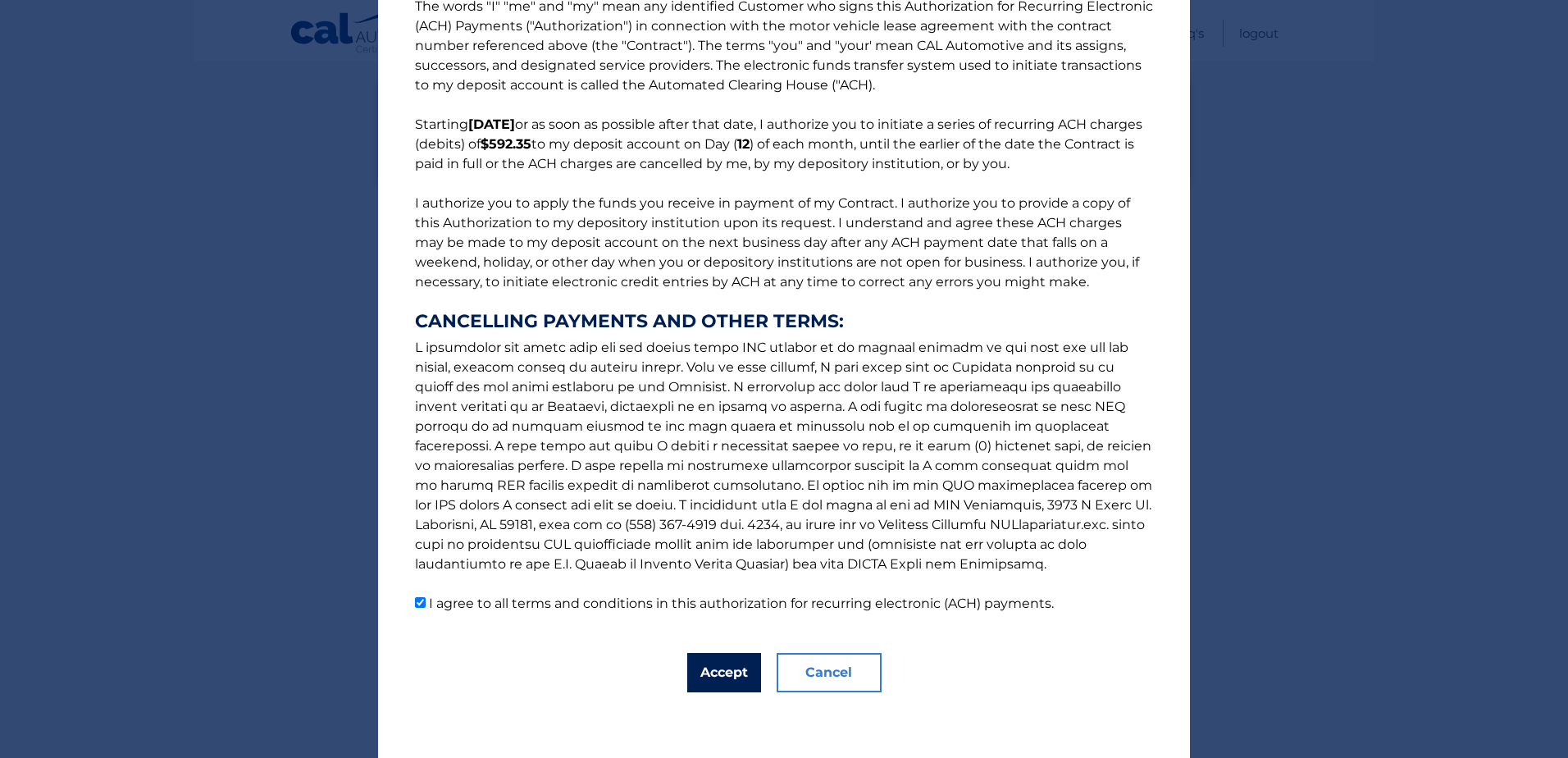
click at [716, 667] on button "Accept" at bounding box center [724, 671] width 74 height 39
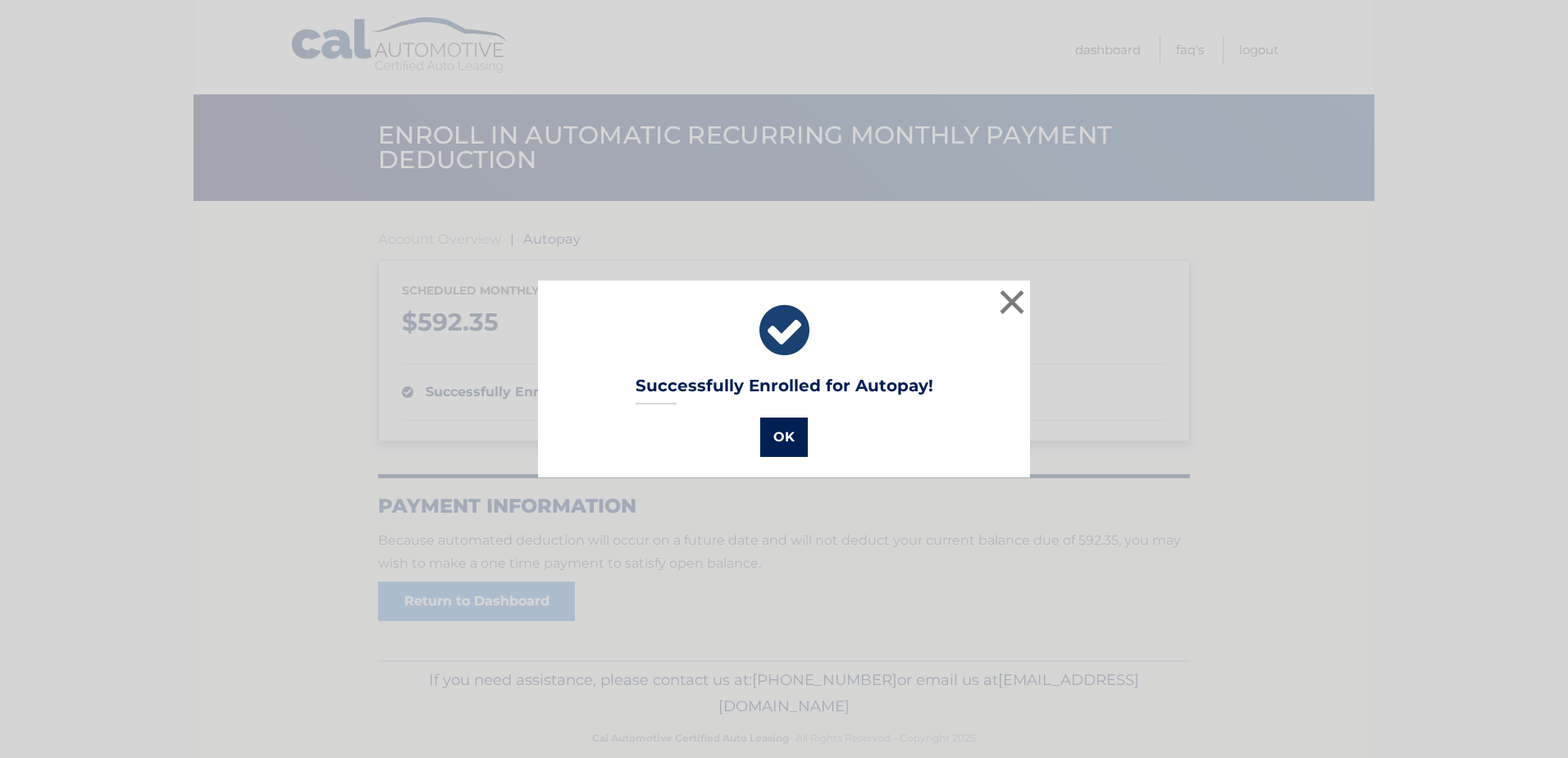
click at [764, 442] on button "OK" at bounding box center [784, 437] width 48 height 39
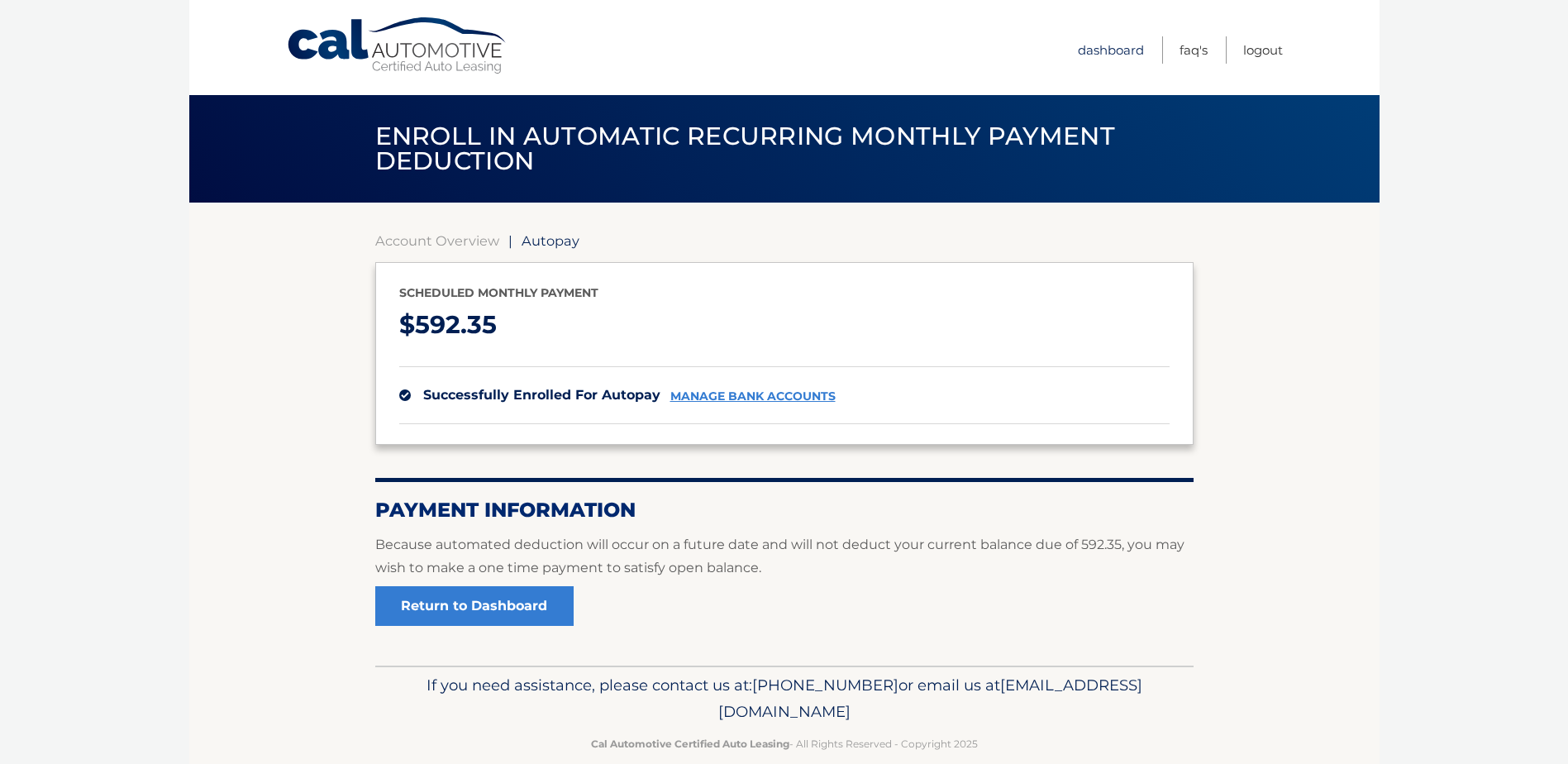
click at [1123, 51] on link "Dashboard" at bounding box center [1111, 50] width 66 height 27
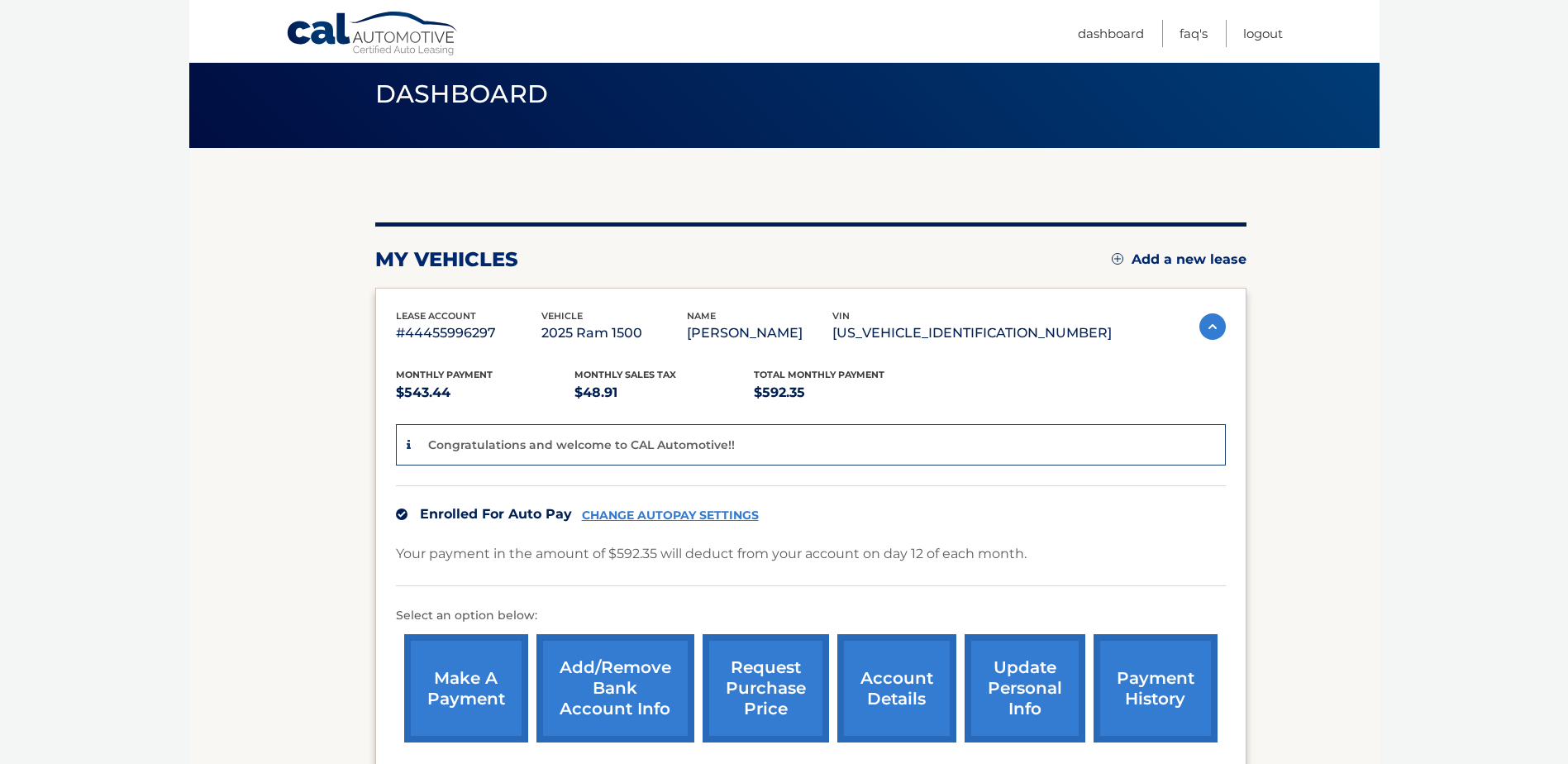
scroll to position [165, 0]
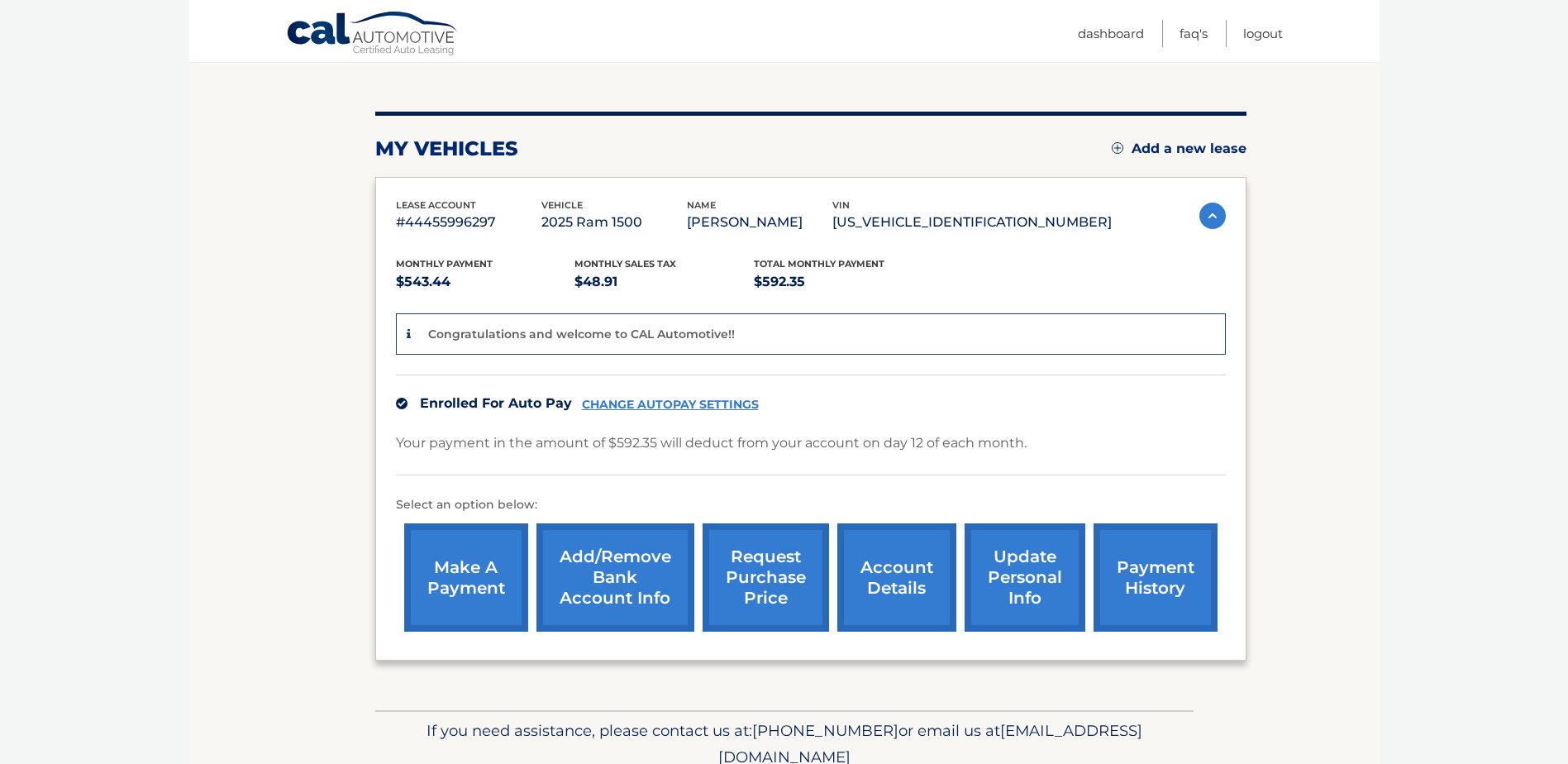
click at [1004, 564] on link "update personal info" at bounding box center [1025, 577] width 121 height 108
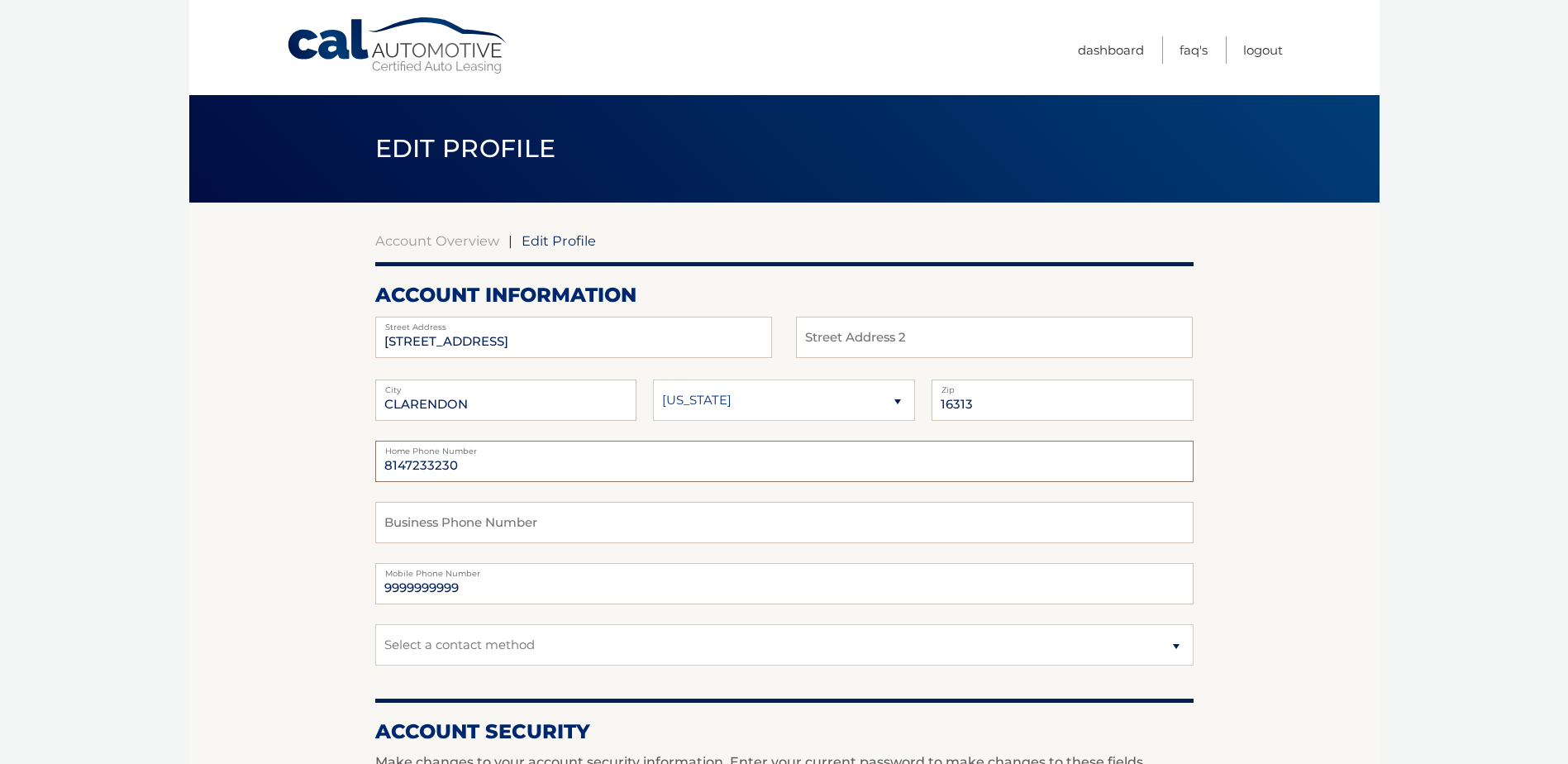
click at [473, 469] on input "8147233230" at bounding box center [784, 460] width 818 height 41
type input "8"
drag, startPoint x: 584, startPoint y: 593, endPoint x: 229, endPoint y: 604, distance: 355.2
type input "8147792438"
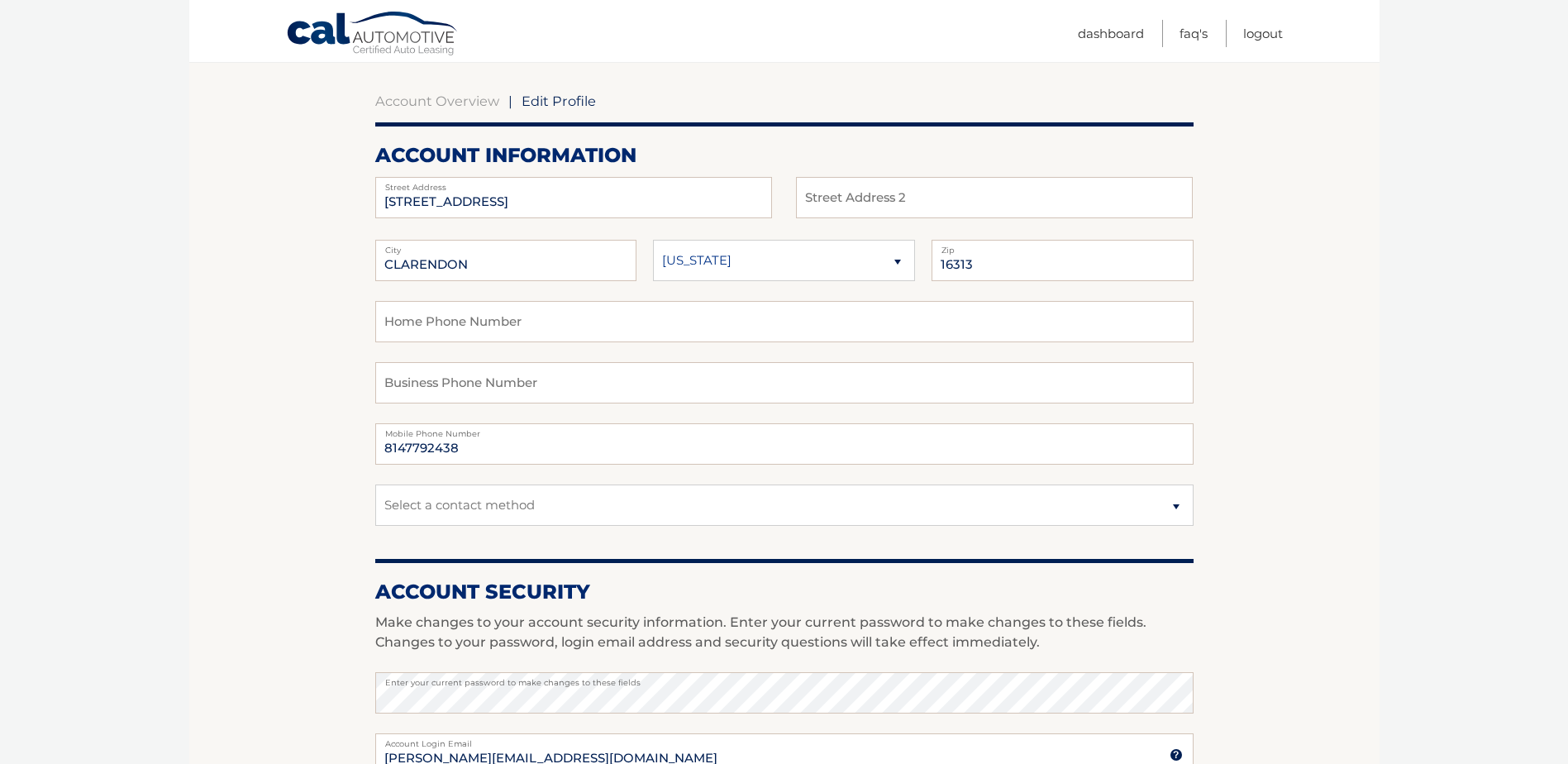
scroll to position [165, 0]
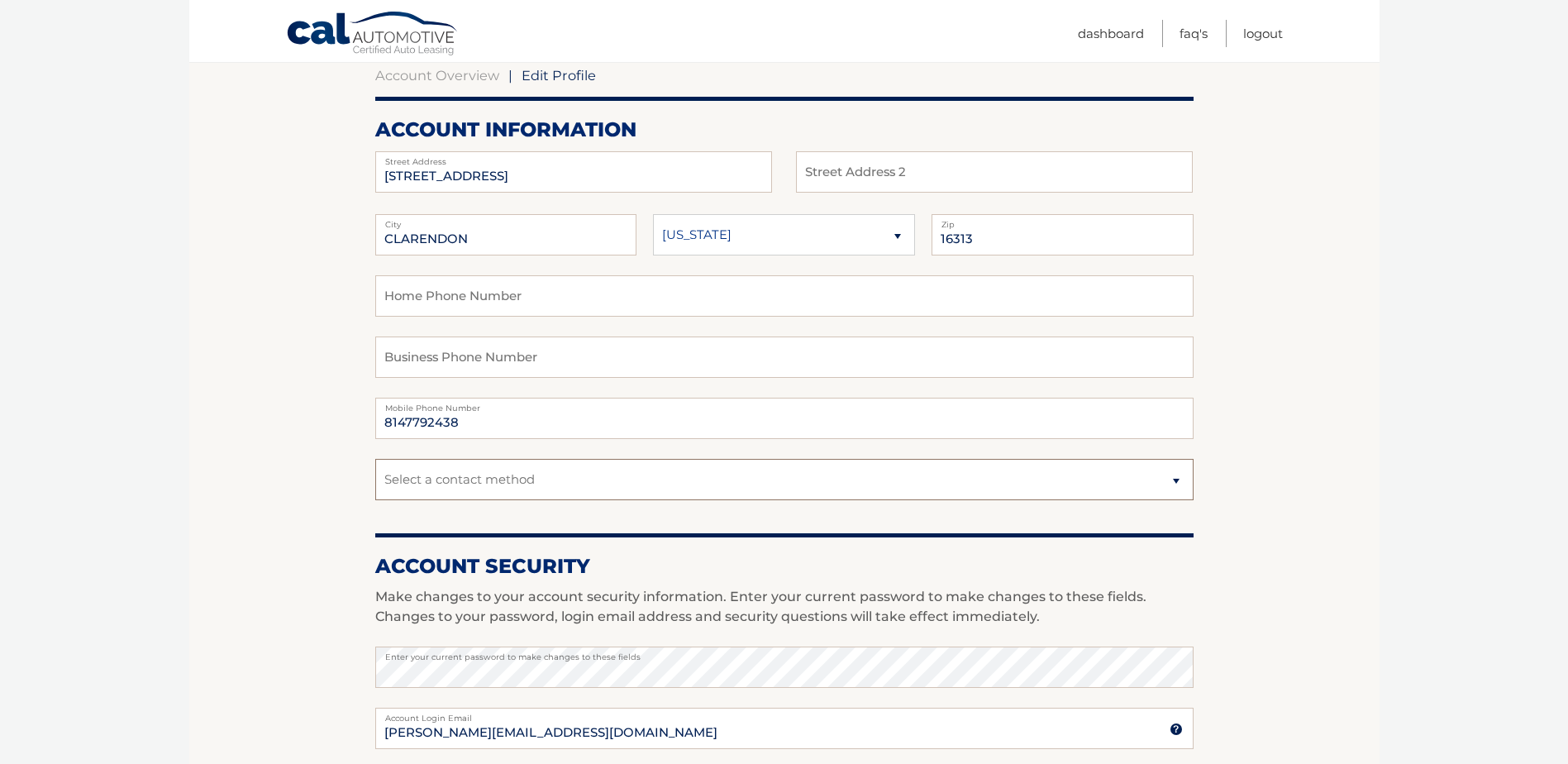
click at [711, 483] on select "Select a contact method Mobile Home" at bounding box center [784, 478] width 818 height 41
select select "1"
click at [375, 458] on select "Select a contact method Mobile Home" at bounding box center [784, 478] width 818 height 41
click at [199, 428] on section "Account Overview | Edit Profile account information [STREET_ADDRESS] Address St…" at bounding box center [784, 638] width 1190 height 1203
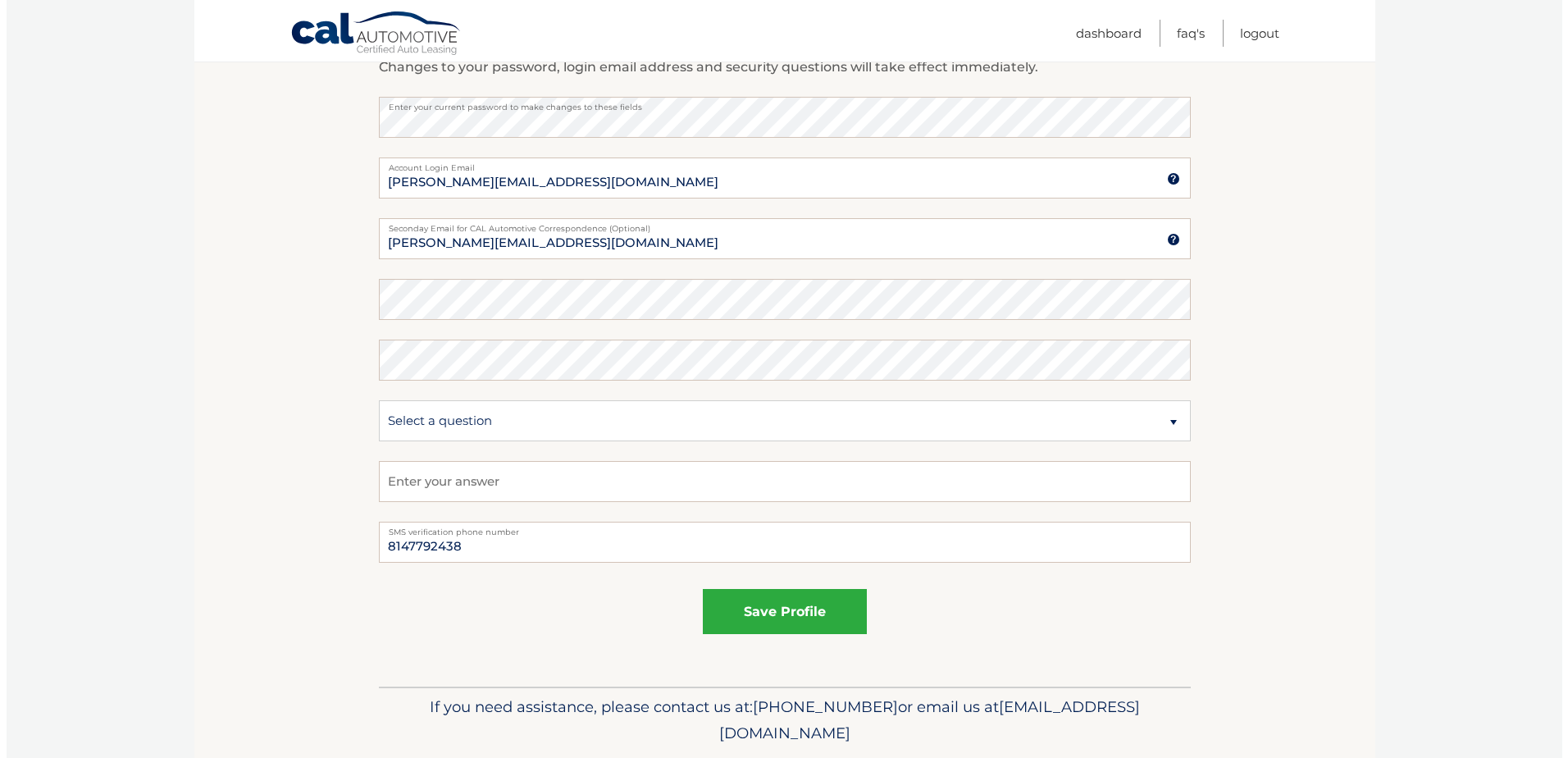
scroll to position [738, 0]
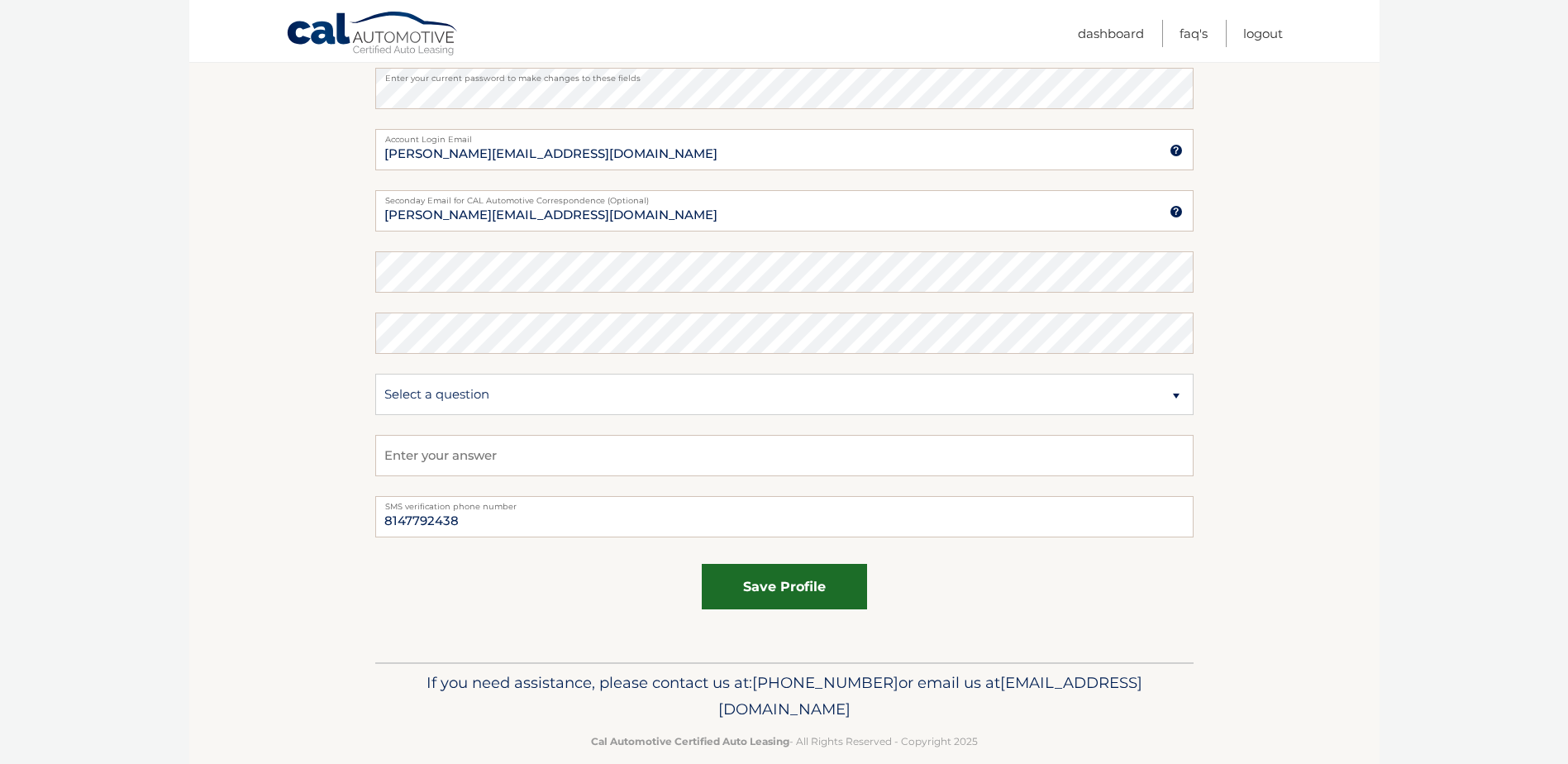
click at [784, 600] on button "save profile" at bounding box center [784, 586] width 165 height 45
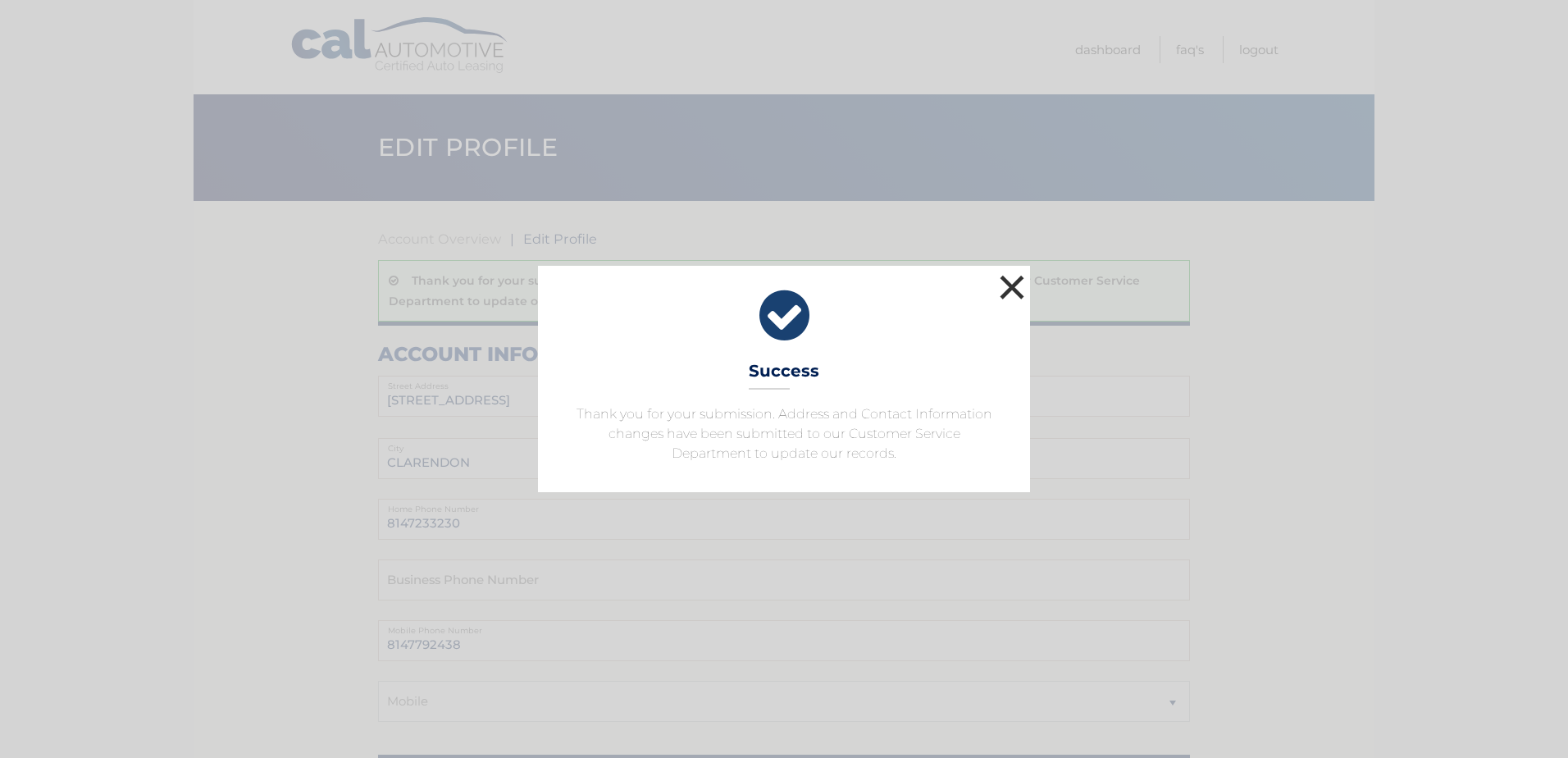
click at [1009, 282] on button "×" at bounding box center [1011, 286] width 32 height 32
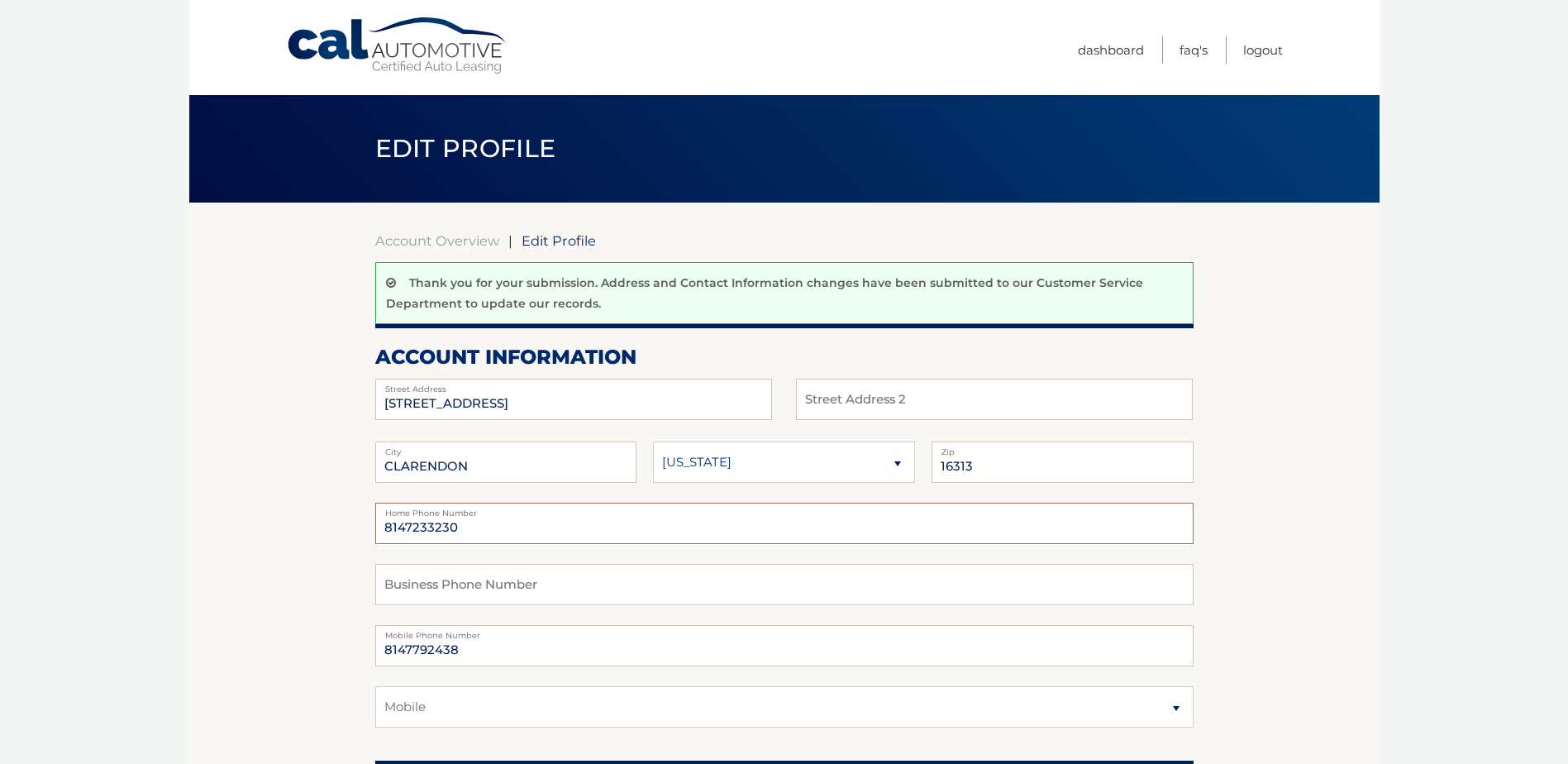
click at [503, 521] on input "8147233230" at bounding box center [784, 522] width 818 height 41
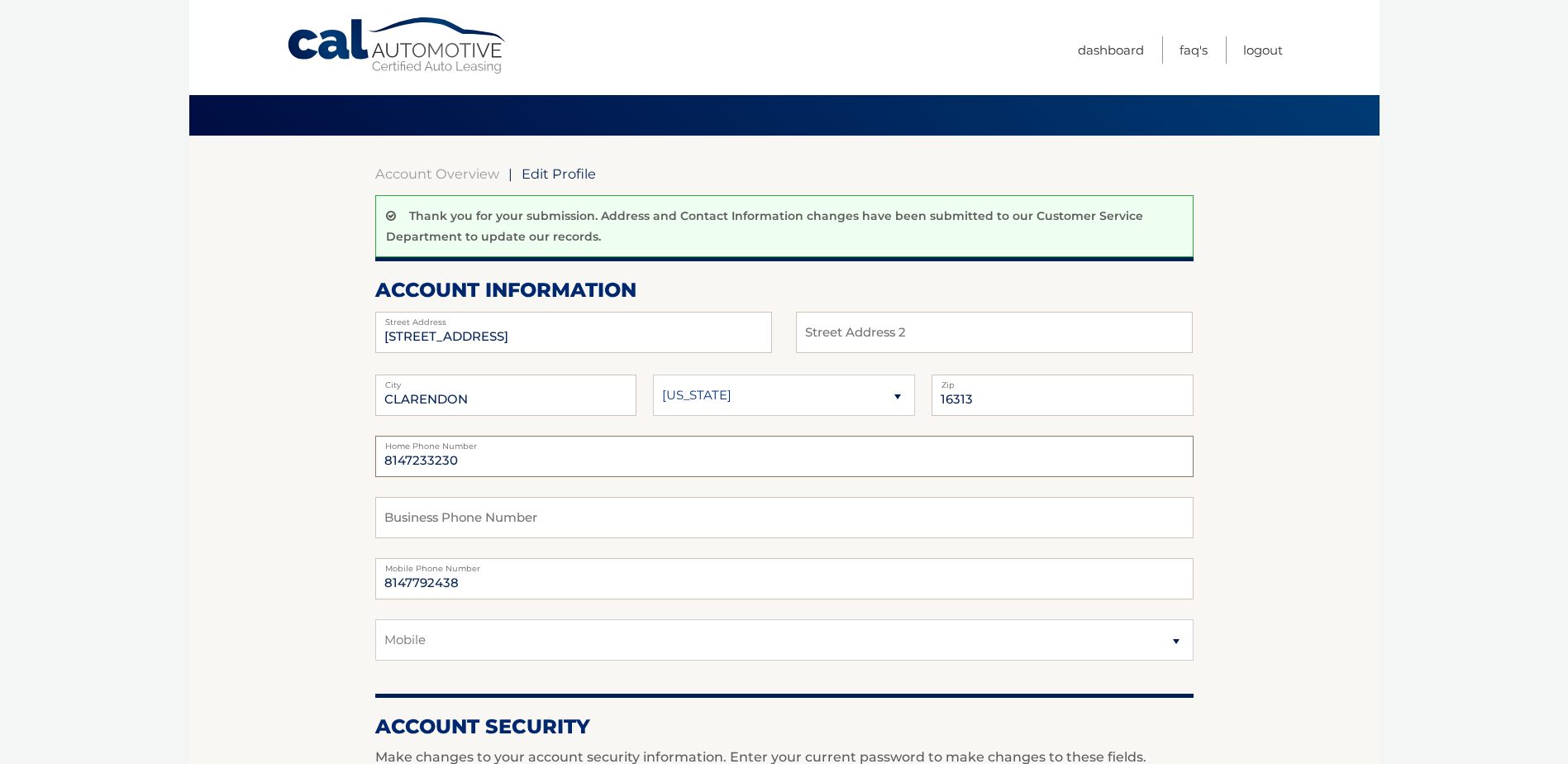
scroll to position [165, 0]
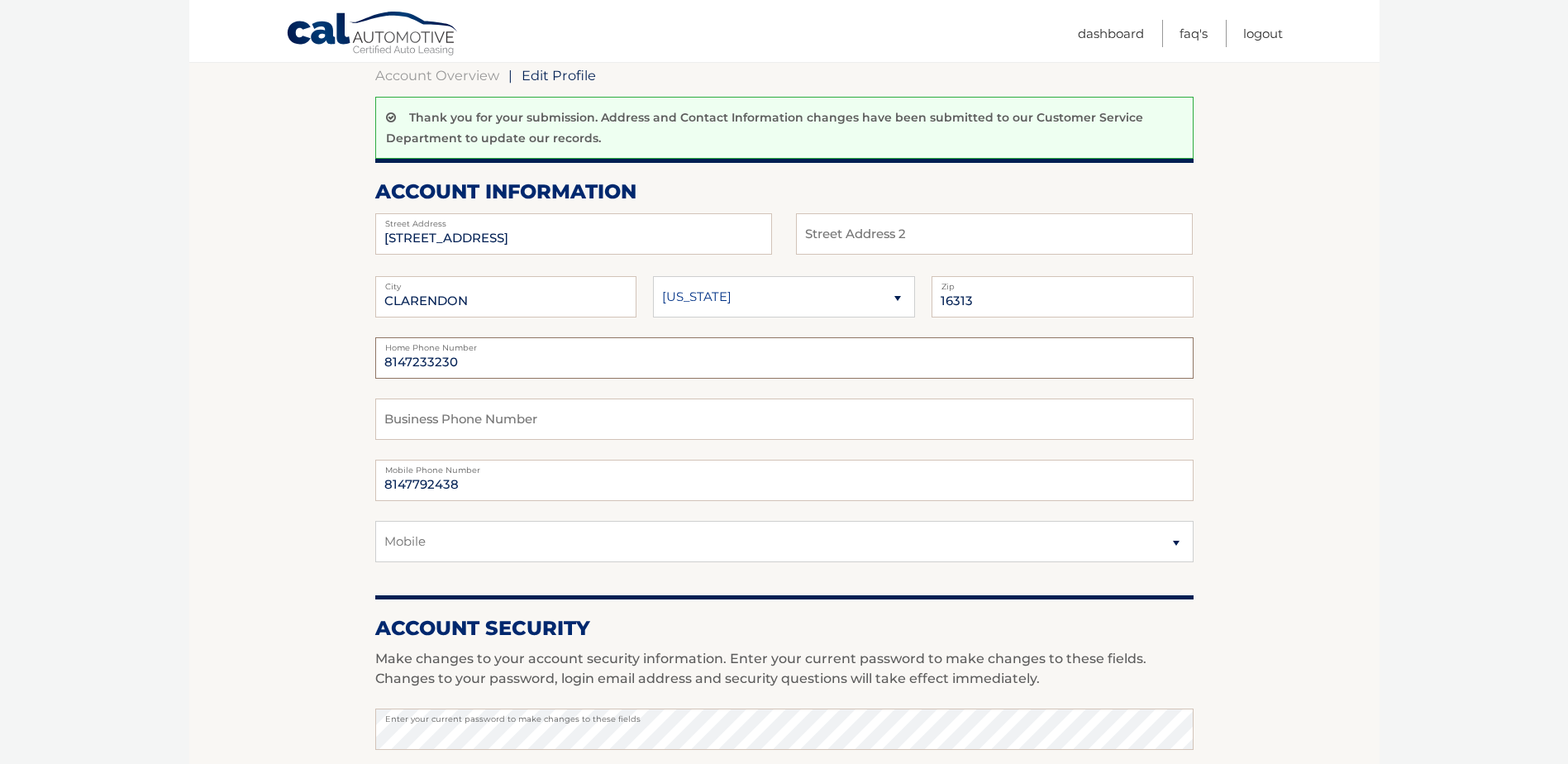
drag, startPoint x: 508, startPoint y: 369, endPoint x: 230, endPoint y: 365, distance: 278.0
click at [230, 365] on section "Account Overview | Edit Profile Thank you for your submission. Address and Cont…" at bounding box center [784, 670] width 1190 height 1265
click at [279, 416] on section "Account Overview | Edit Profile Thank you for your submission. Address and Cont…" at bounding box center [784, 670] width 1190 height 1265
click at [410, 365] on input "text" at bounding box center [784, 358] width 818 height 41
type input "8147792438"
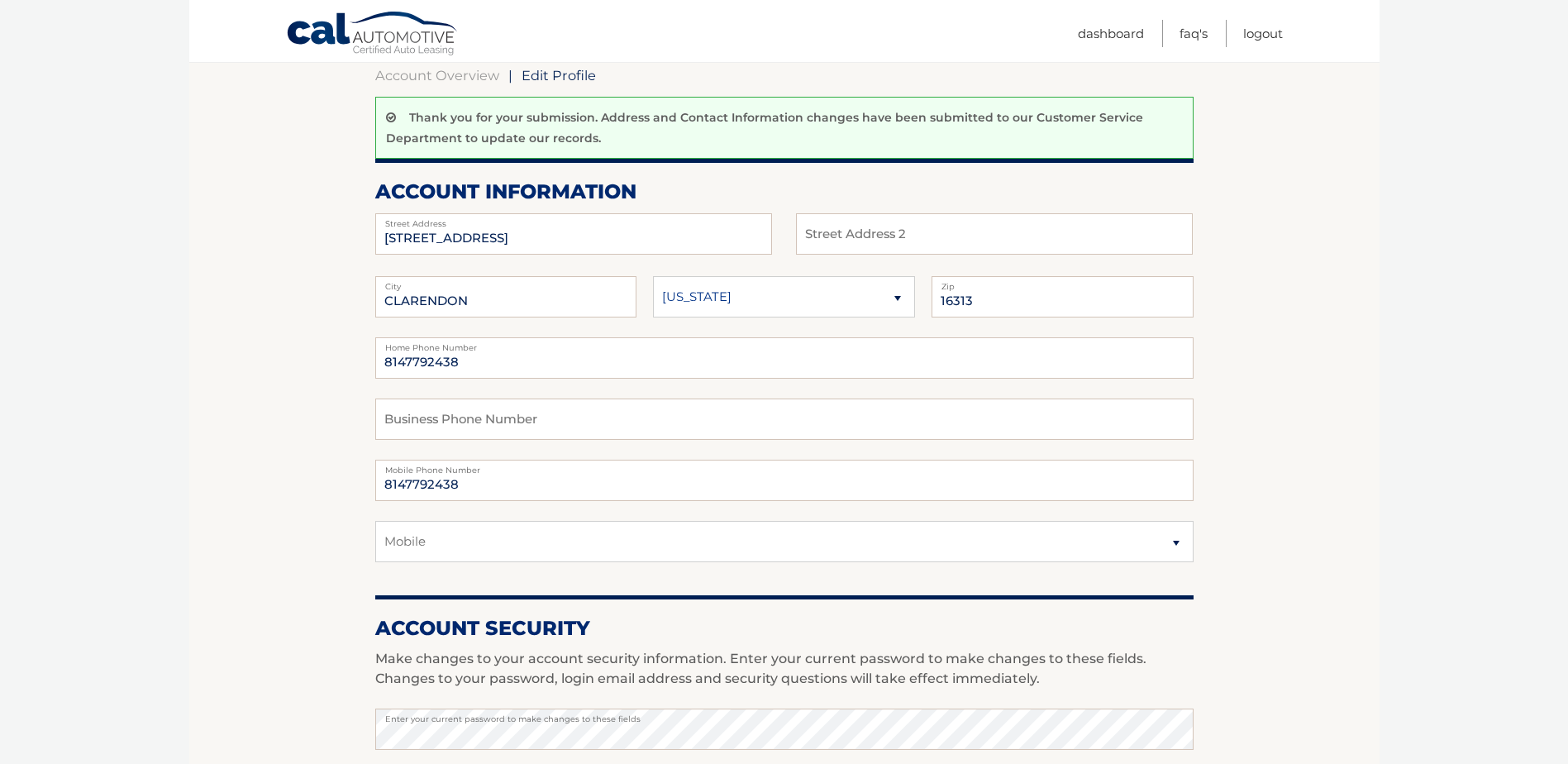
click at [236, 320] on section "Account Overview | Edit Profile Thank you for your submission. Address and Cont…" at bounding box center [784, 670] width 1190 height 1265
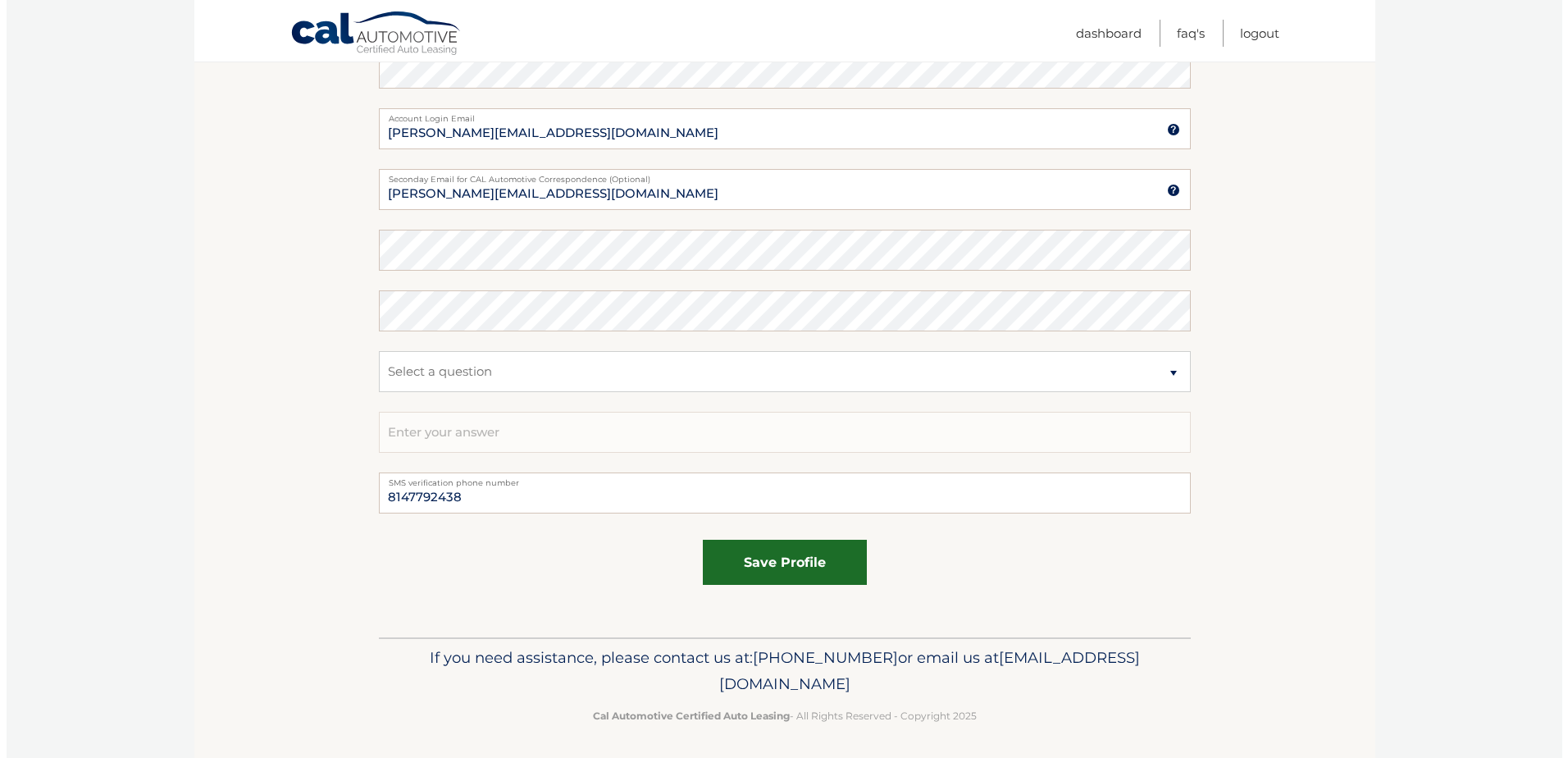
scroll to position [820, 0]
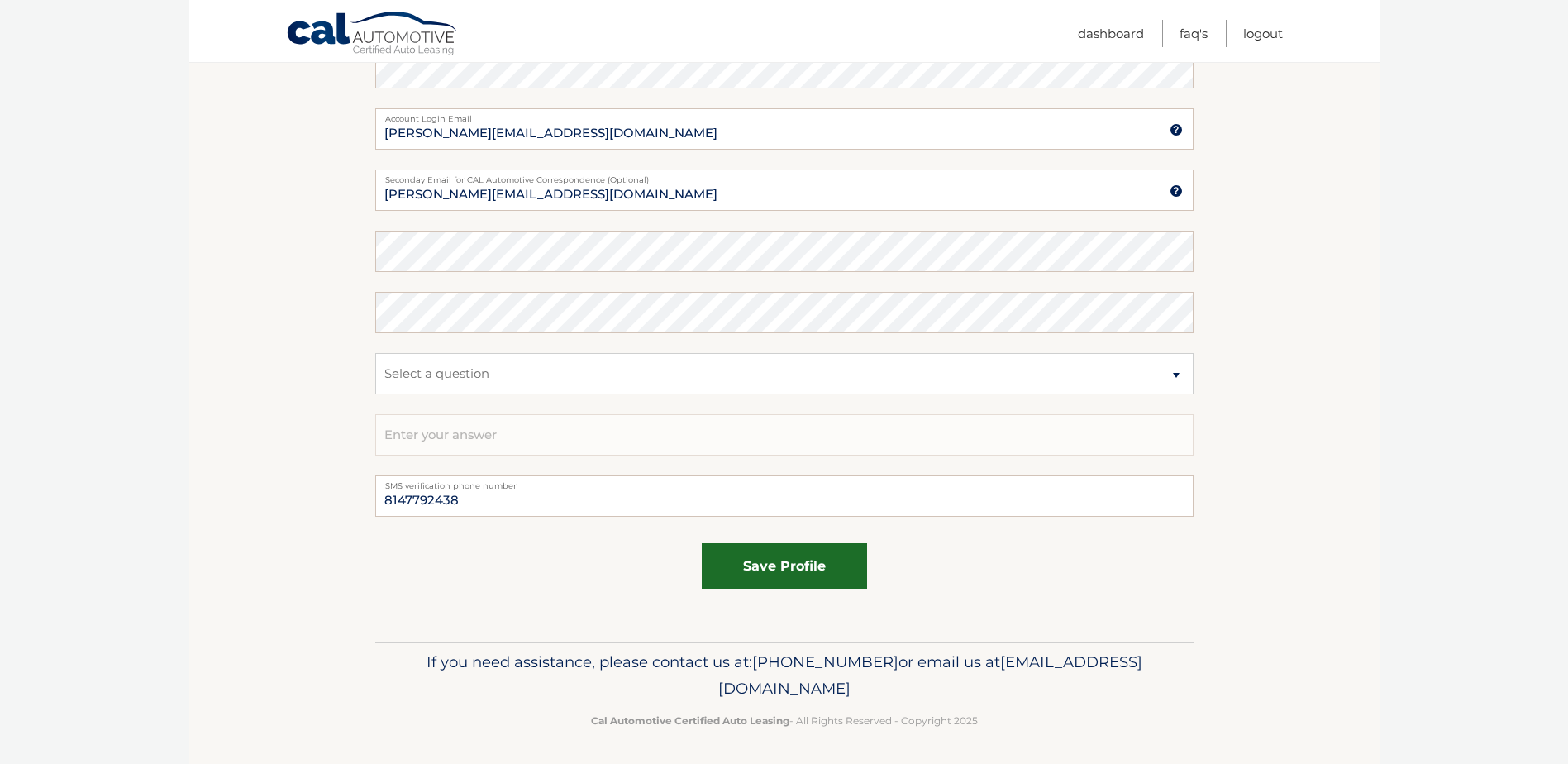
click at [781, 563] on button "save profile" at bounding box center [784, 565] width 165 height 45
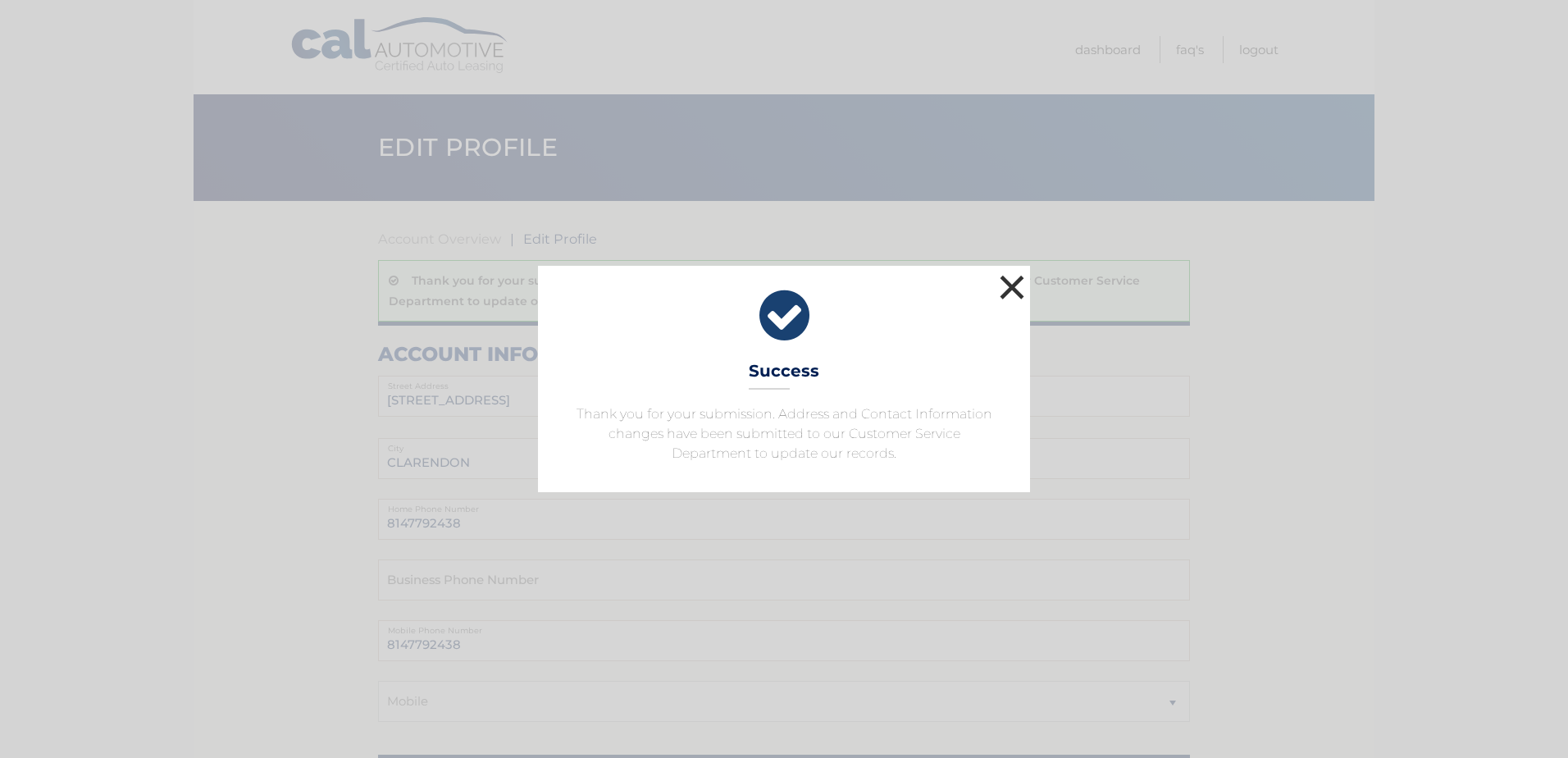
click at [1023, 288] on button "×" at bounding box center [1011, 286] width 32 height 32
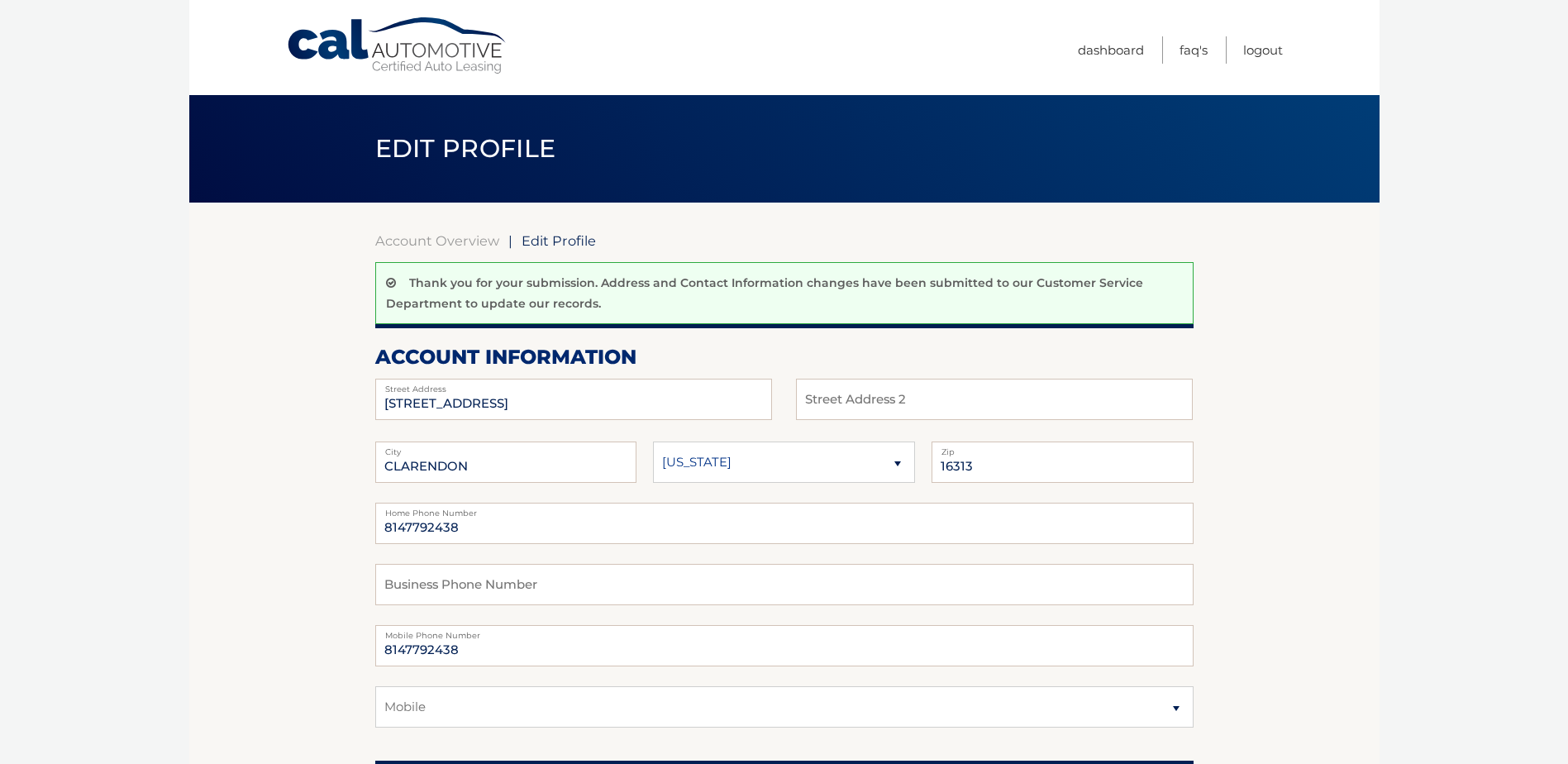
click at [422, 55] on link "Cal Automotive" at bounding box center [397, 45] width 223 height 58
